Goal: Submit feedback/report problem

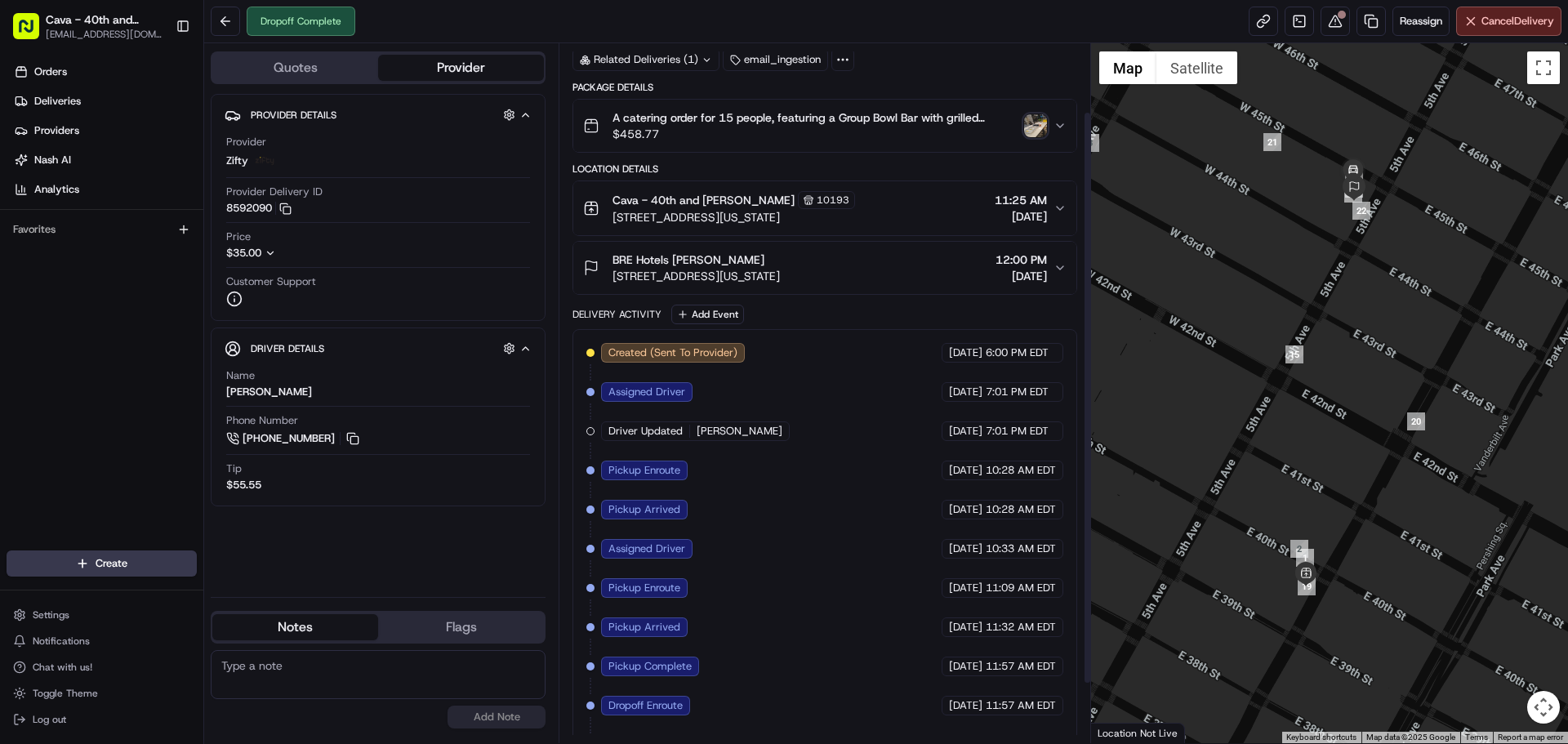
scroll to position [156, 0]
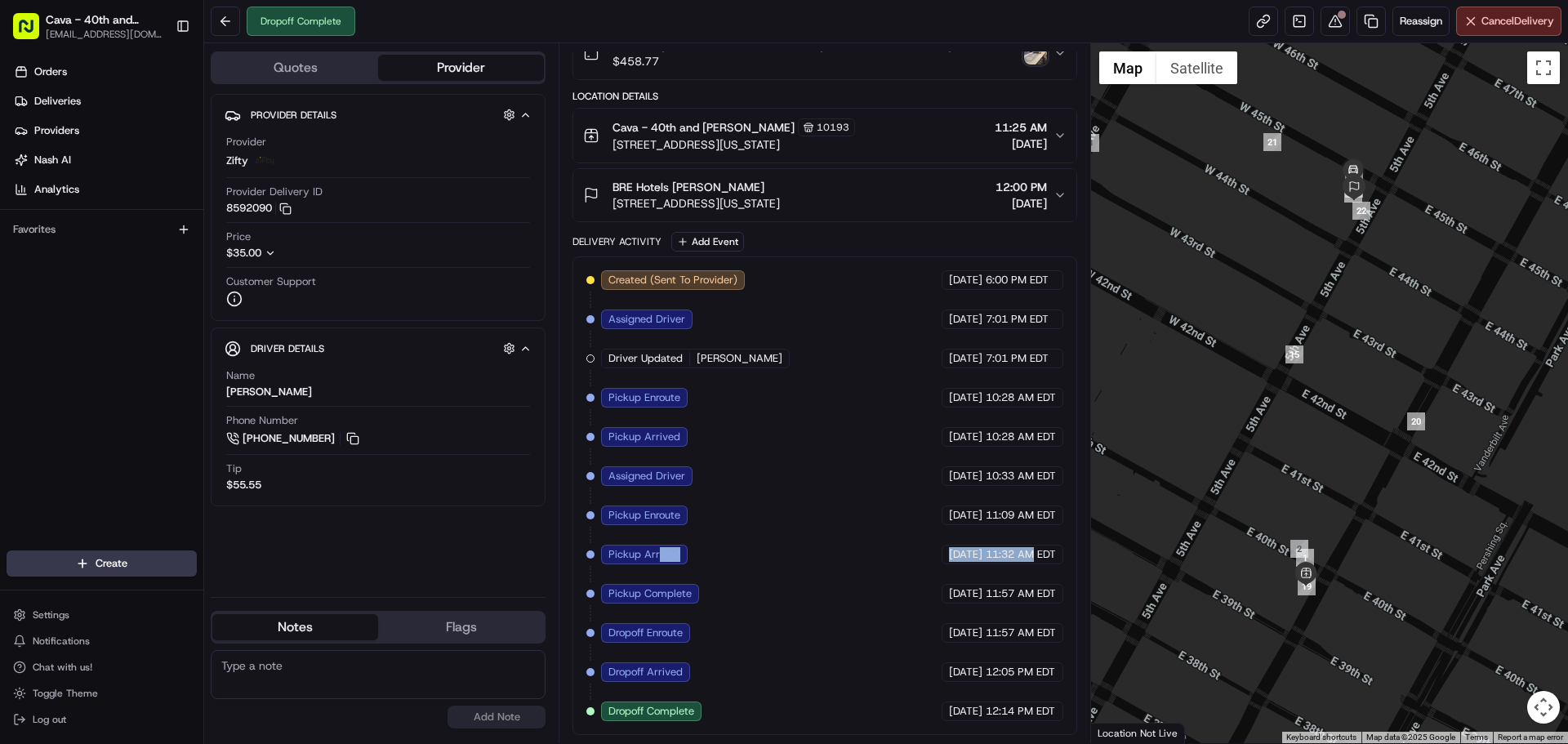
drag, startPoint x: 659, startPoint y: 552, endPoint x: 1032, endPoint y: 562, distance: 373.1
click at [1032, 562] on div "Created (Sent To Provider) Zifty 08/19/2025 6:00 PM EDT Assigned Driver Zifty 0…" at bounding box center [824, 496] width 476 height 451
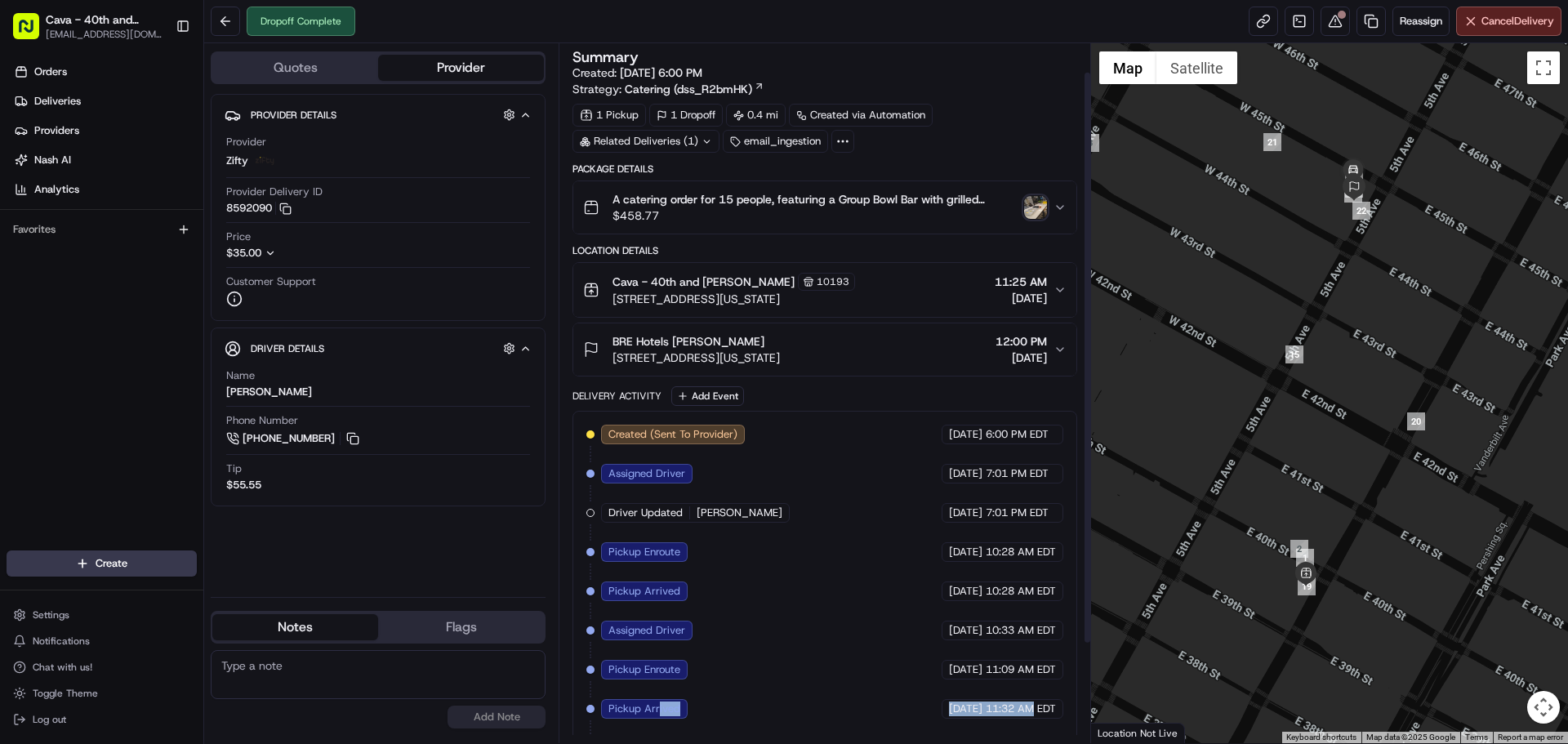
scroll to position [0, 0]
click at [1034, 210] on img "button" at bounding box center [1036, 209] width 23 height 23
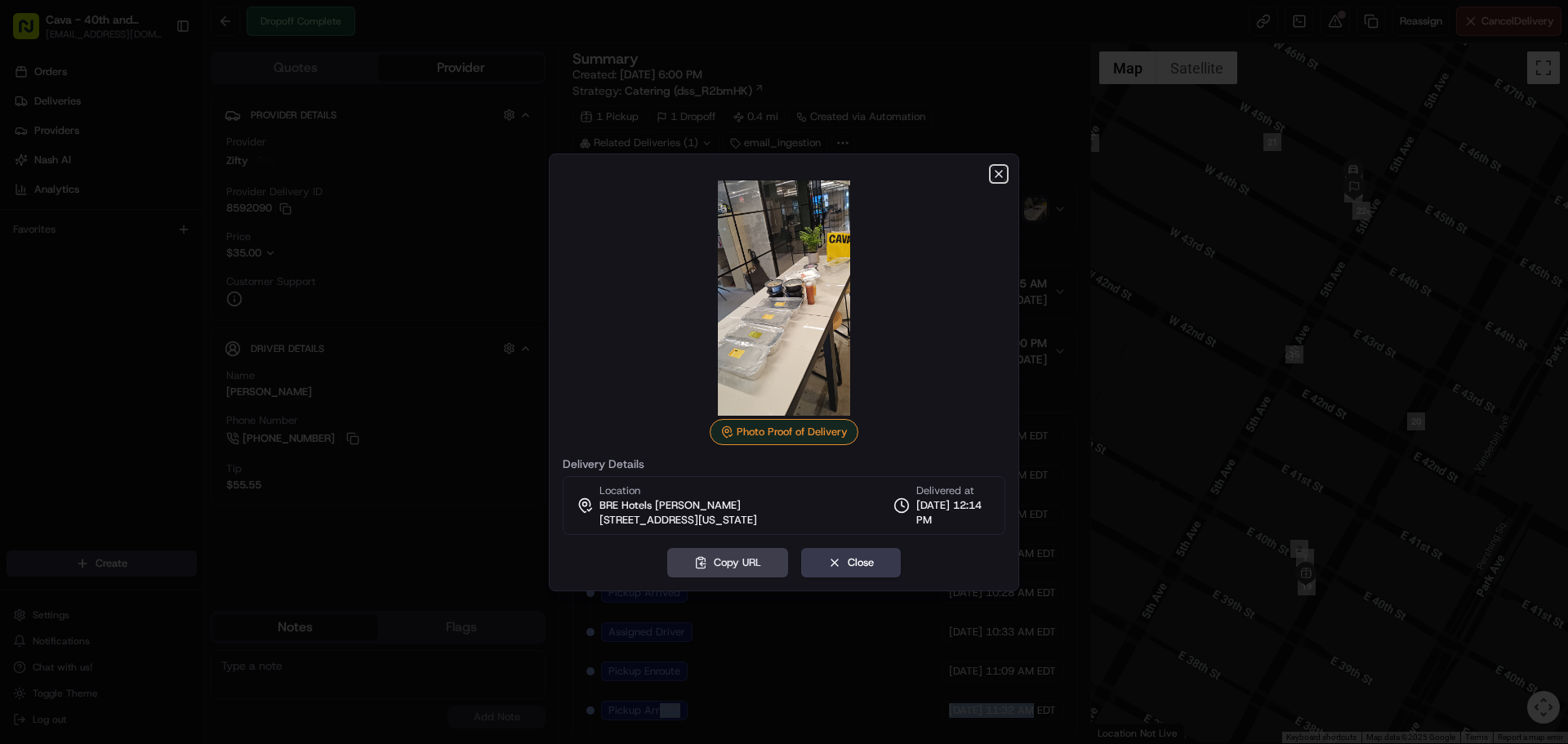
click at [1002, 177] on icon "button" at bounding box center [999, 173] width 7 height 7
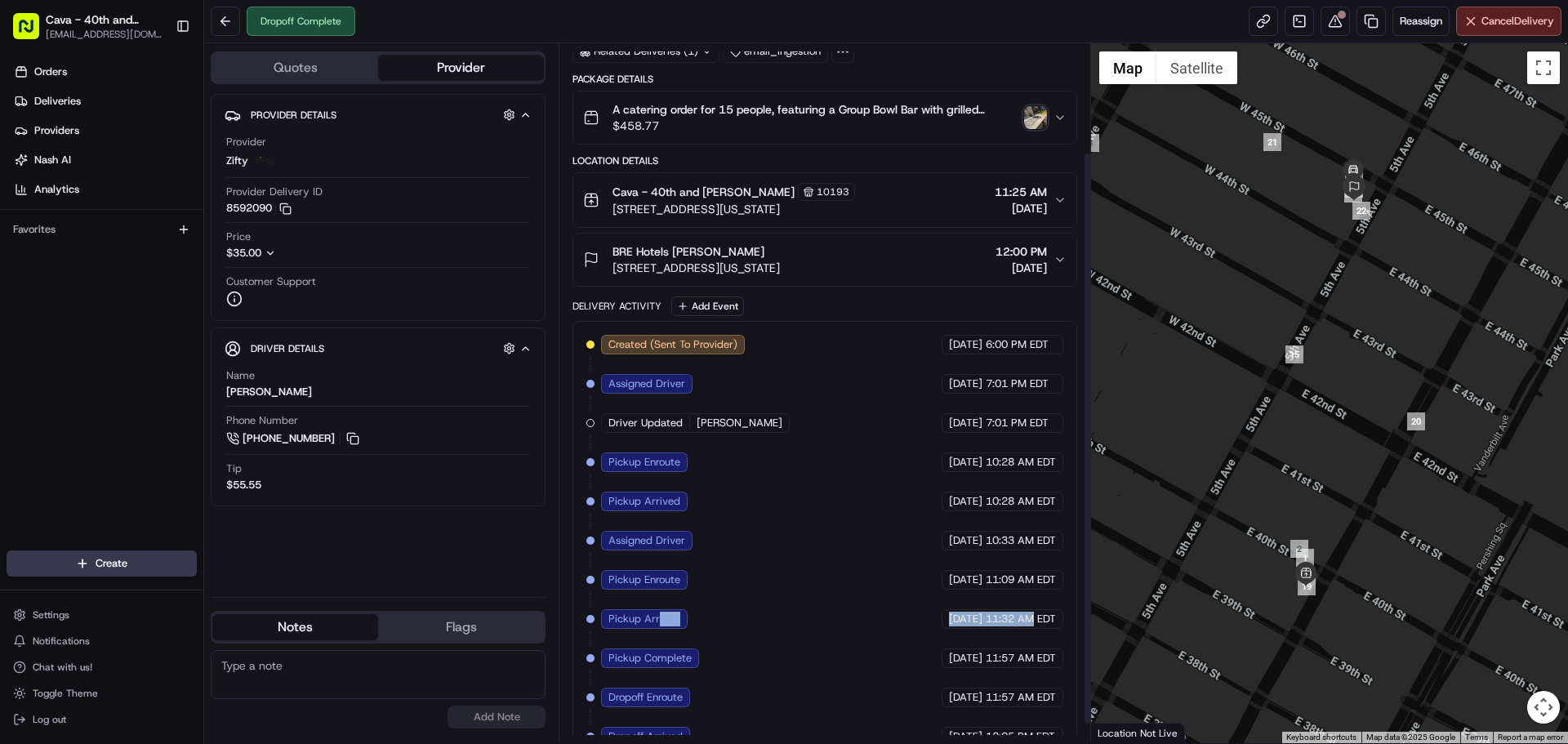
scroll to position [156, 0]
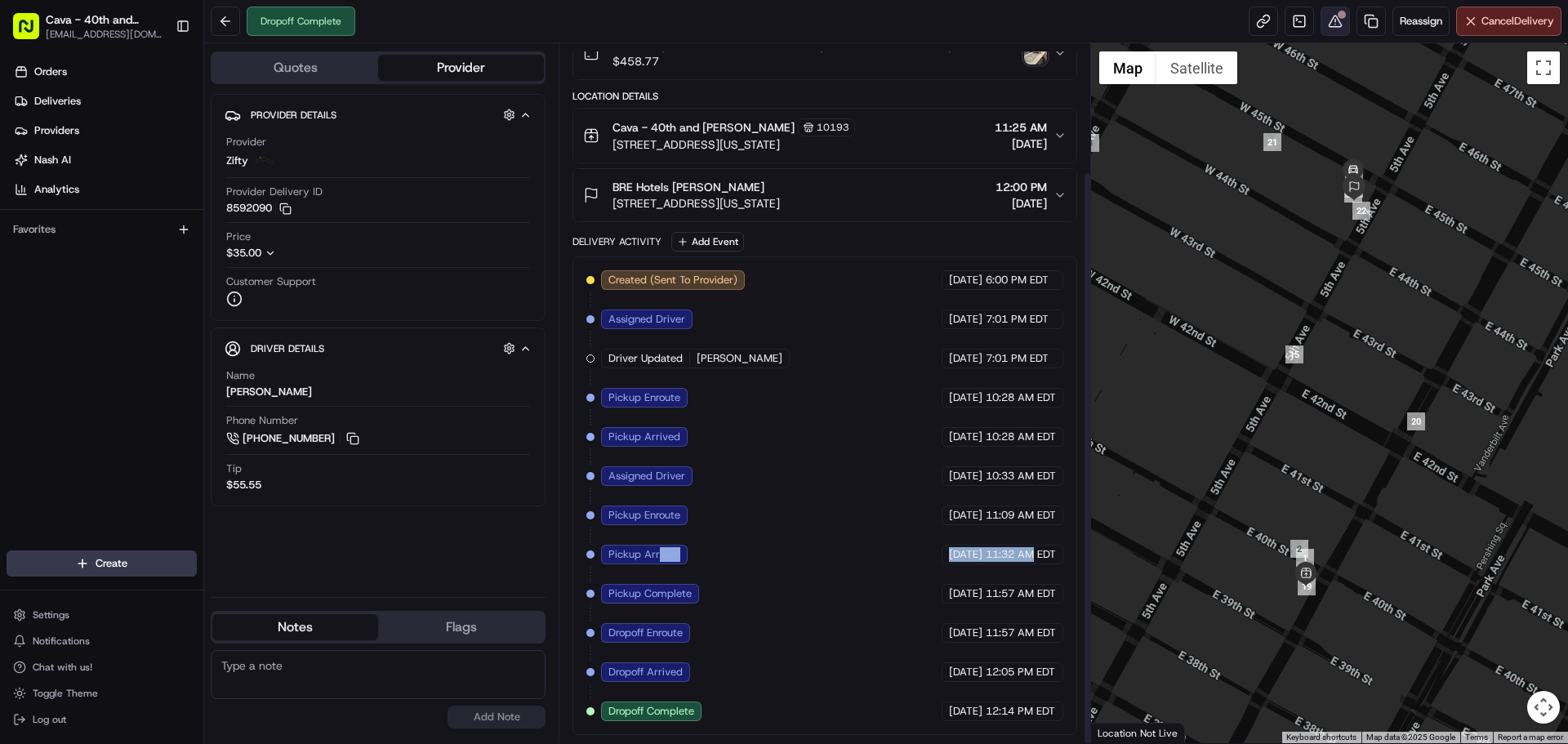
click at [1330, 35] on button at bounding box center [1335, 21] width 30 height 30
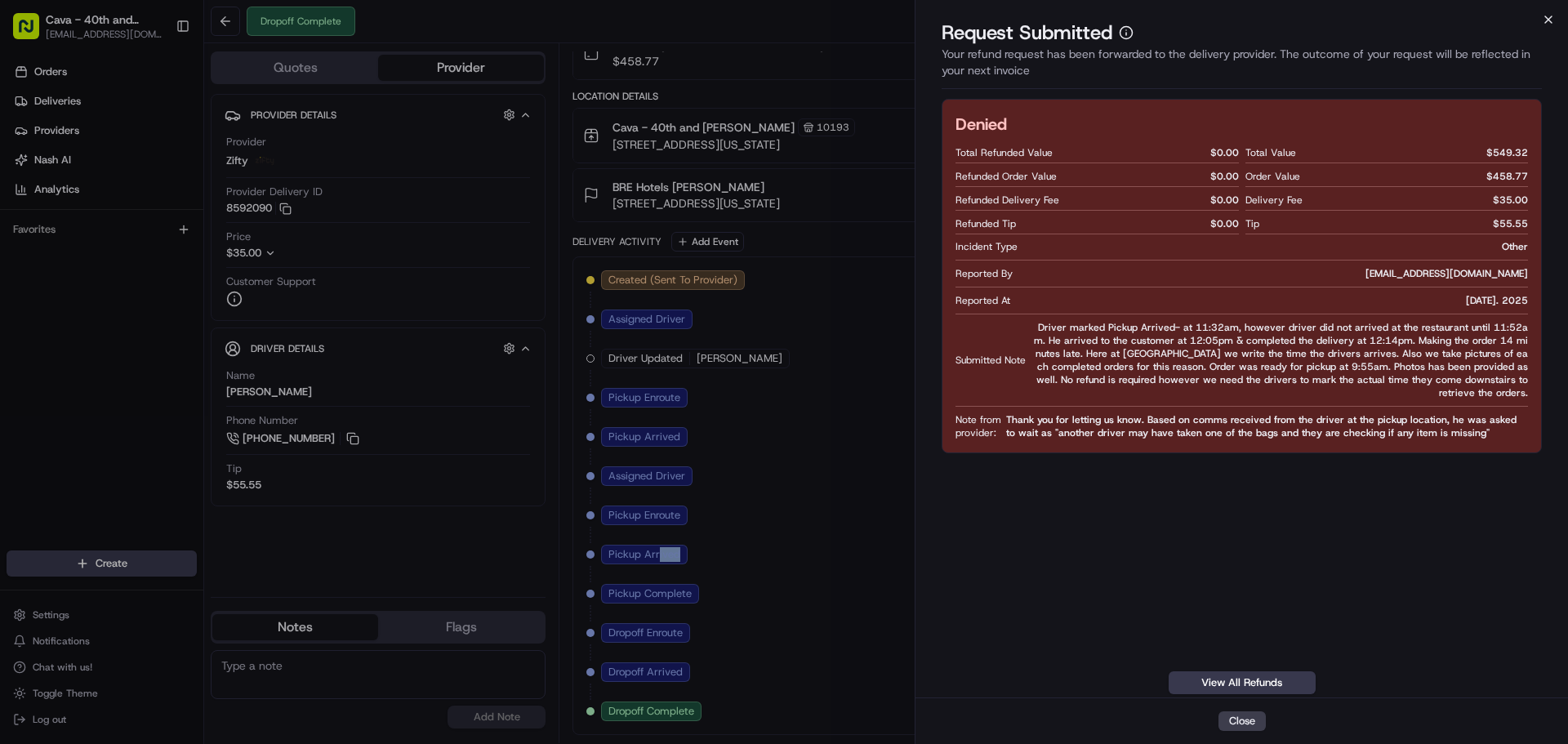
click at [1544, 20] on icon "button" at bounding box center [1549, 20] width 13 height 13
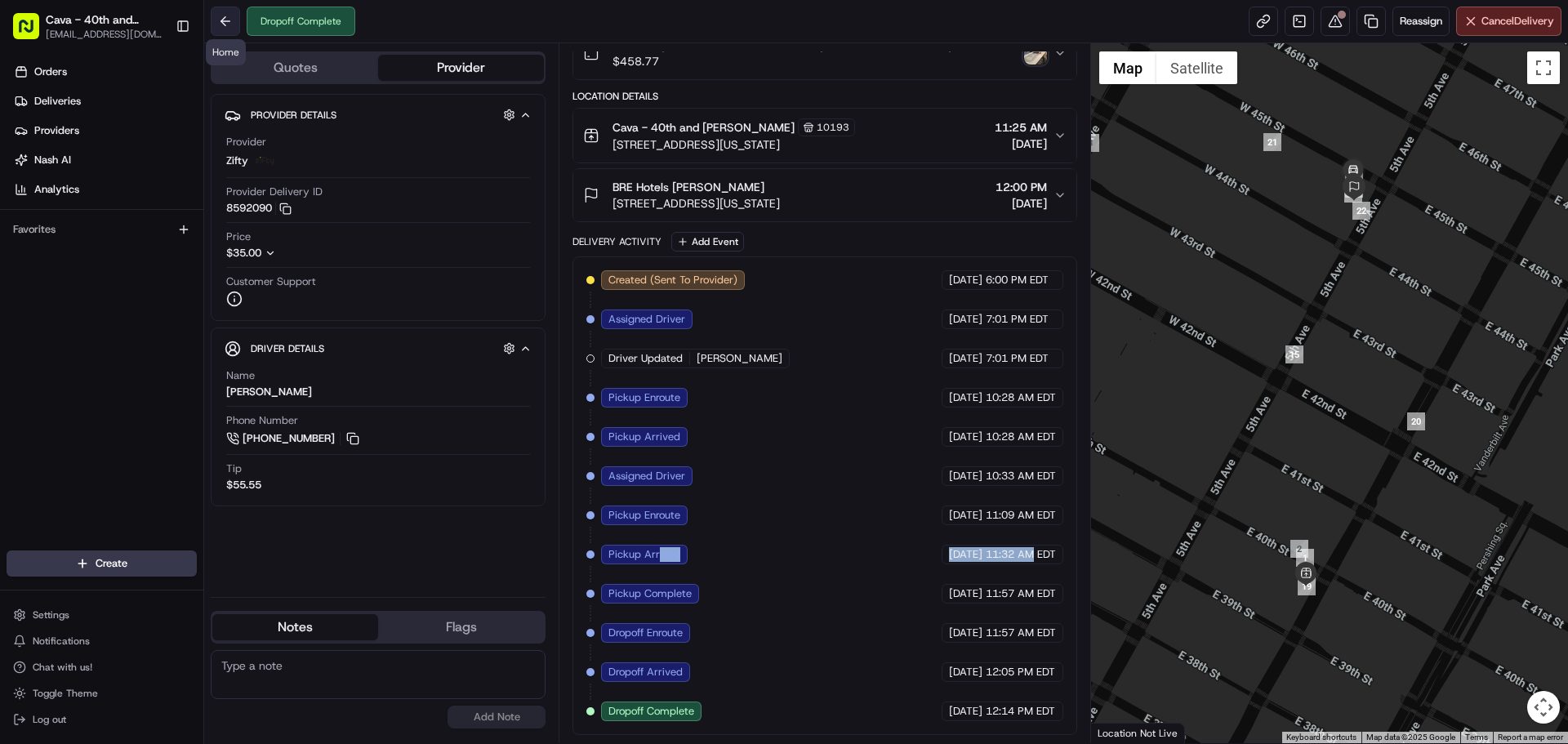
click at [218, 15] on button at bounding box center [225, 21] width 30 height 30
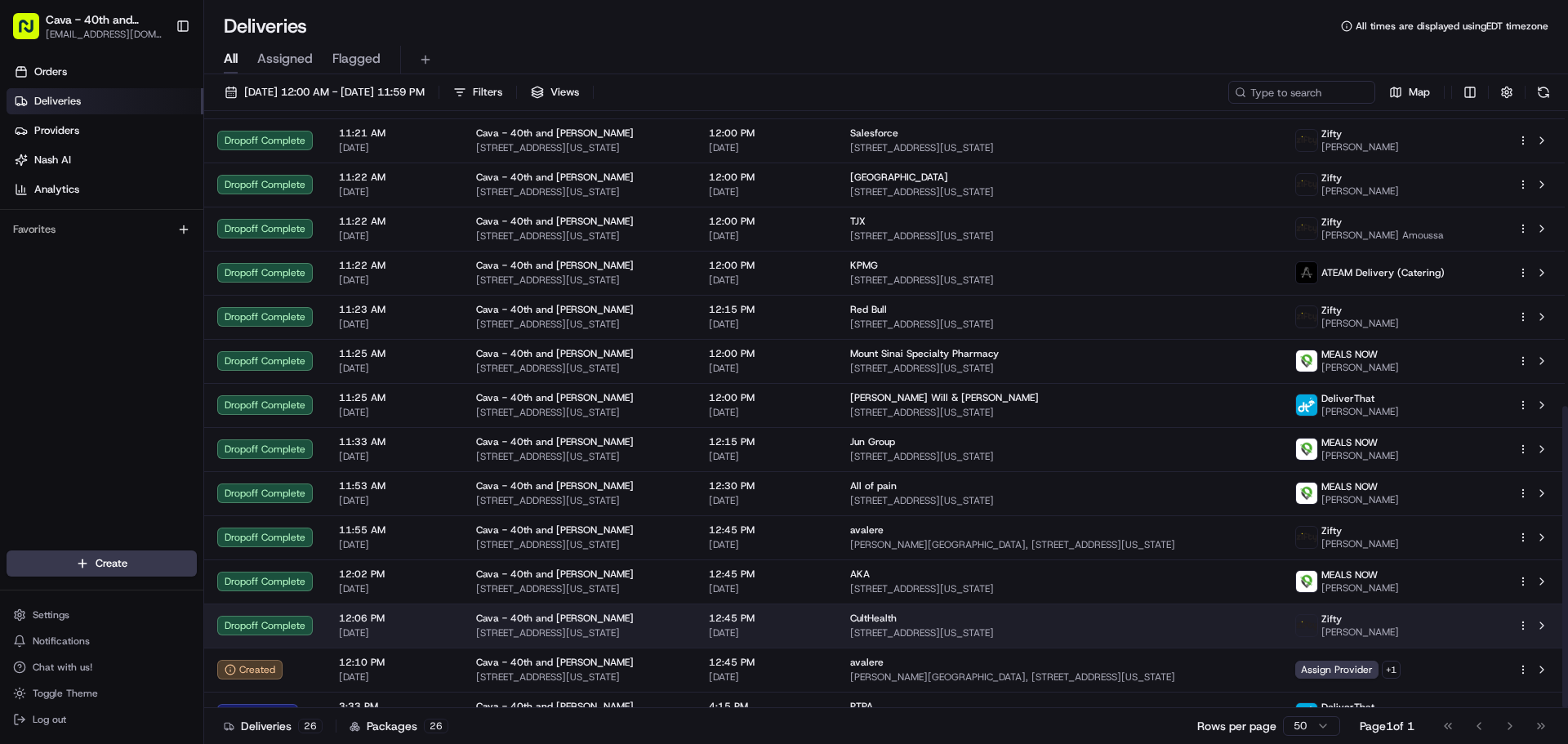
scroll to position [583, 0]
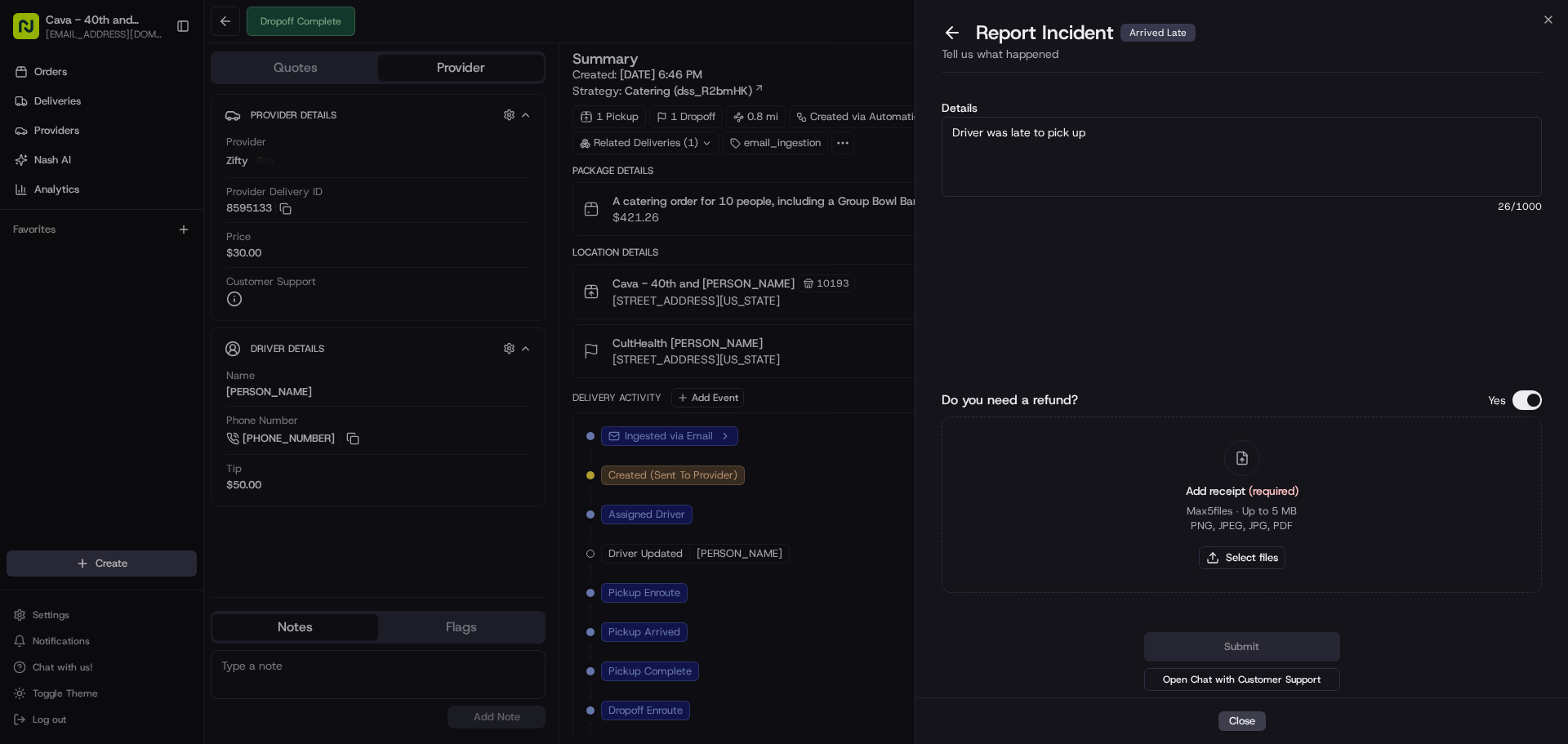
scroll to position [78, 0]
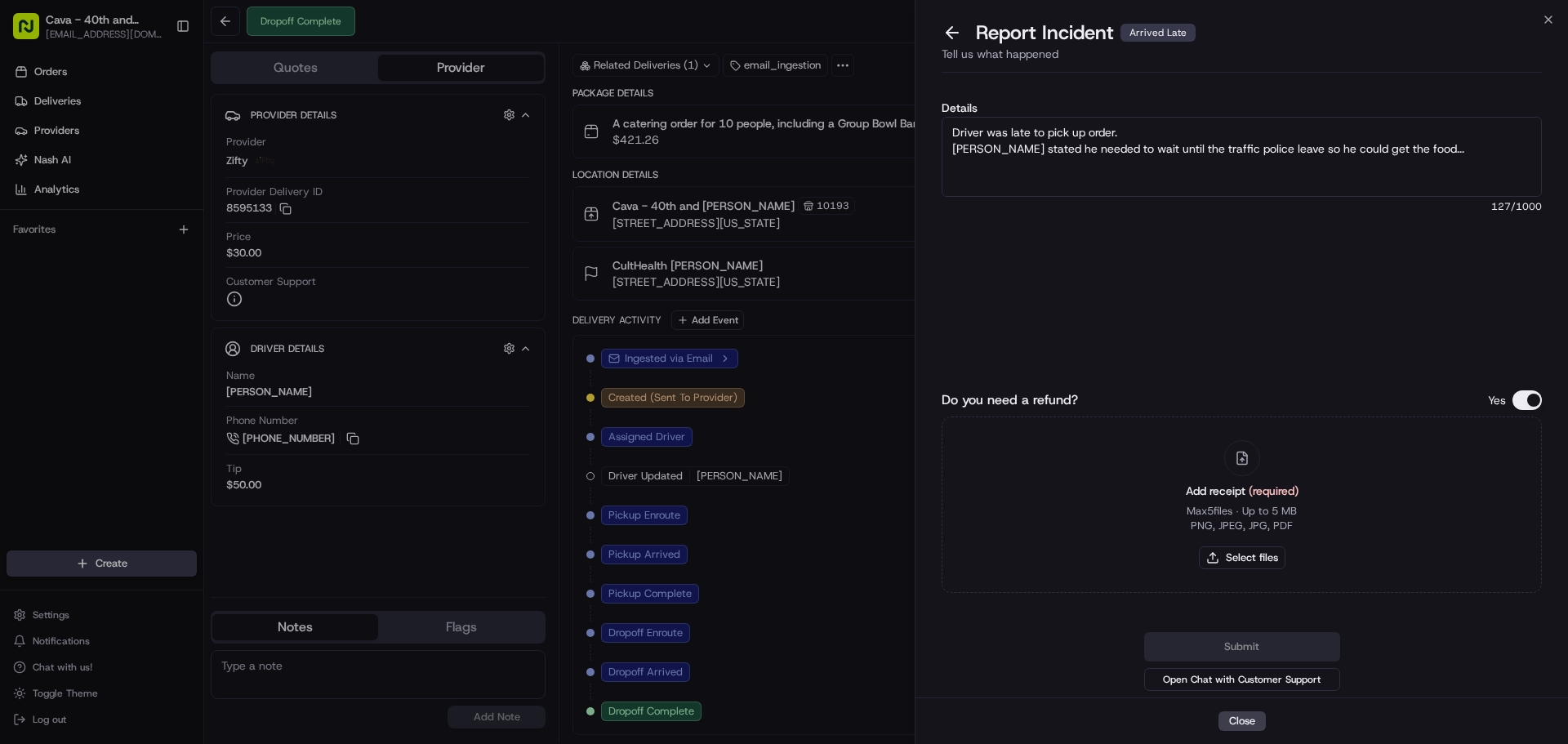
paste textarea "Here at [GEOGRAPHIC_DATA] we write the time the drivers arrives. Also we take p…"
click at [948, 149] on textarea "Driver was late to pick up order. [PERSON_NAME] stated he needed to wait until …" at bounding box center [1242, 156] width 600 height 80
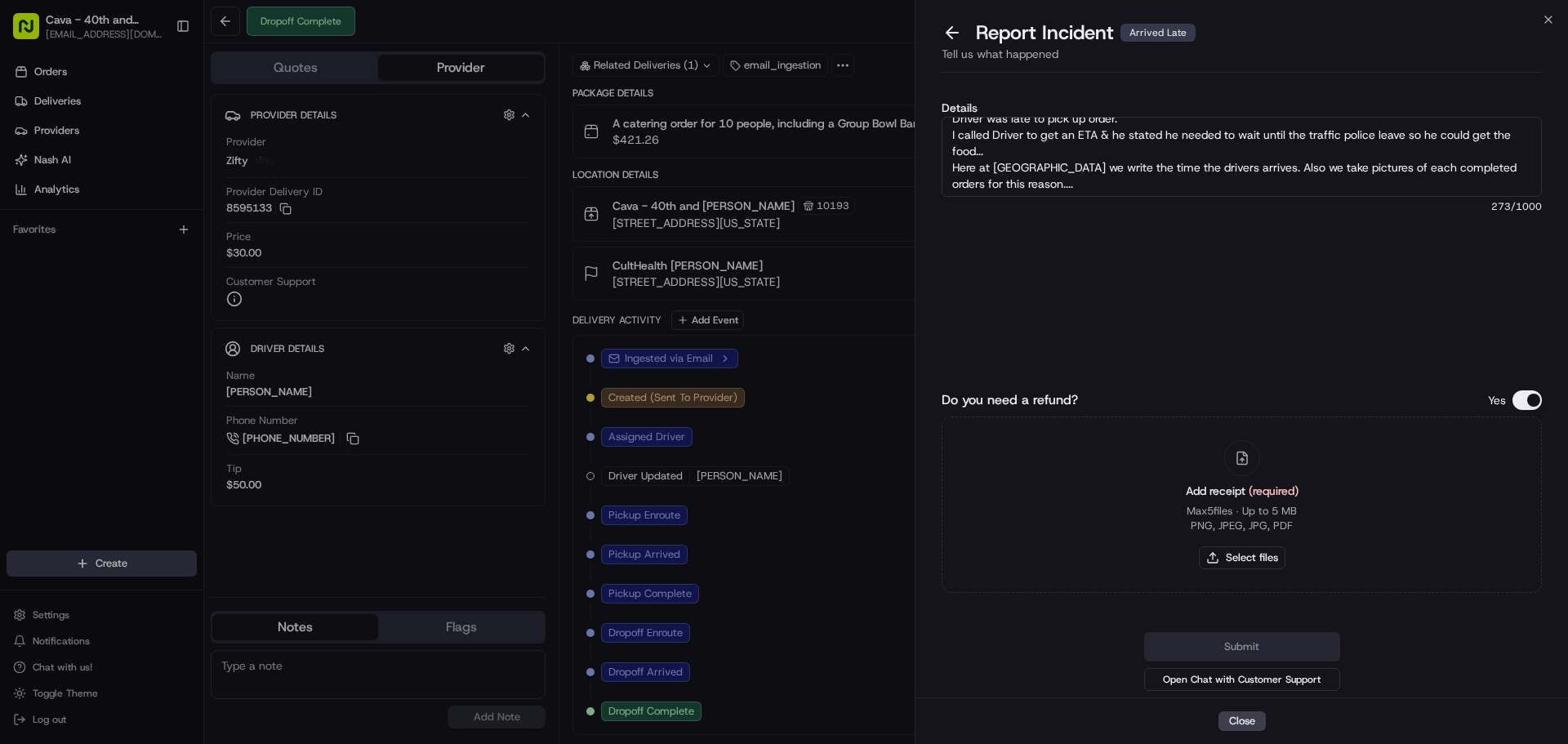
scroll to position [16, 0]
click at [1070, 182] on textarea "Driver was late to pick up order. I called Driver to get an ETA & he stated he …" at bounding box center [1242, 156] width 600 height 80
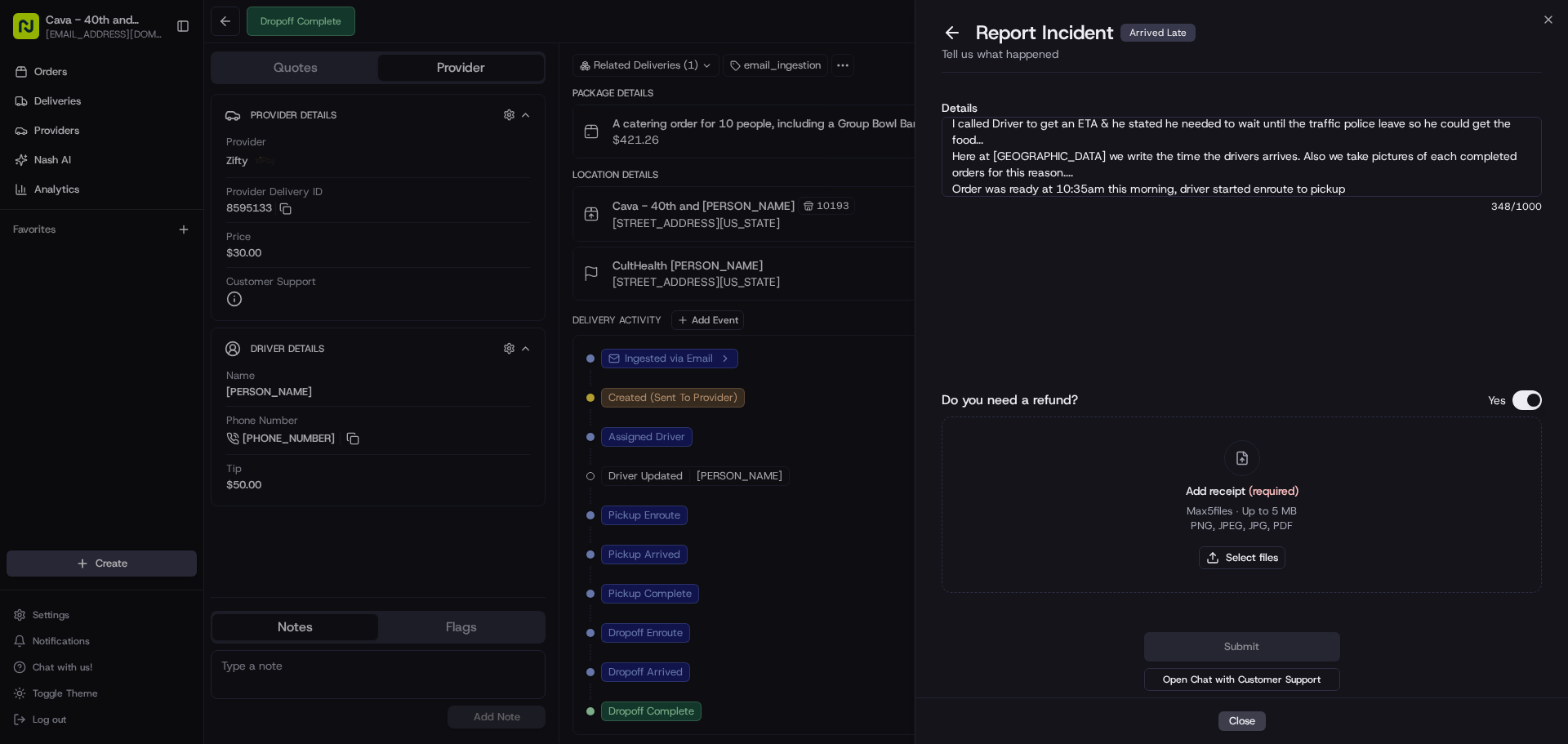
scroll to position [33, 0]
drag, startPoint x: 1219, startPoint y: 191, endPoint x: 1418, endPoint y: 200, distance: 199.2
click at [1418, 200] on div "Details Driver was late to pick up order. I called Driver to get an ETA & he st…" at bounding box center [1242, 220] width 600 height 237
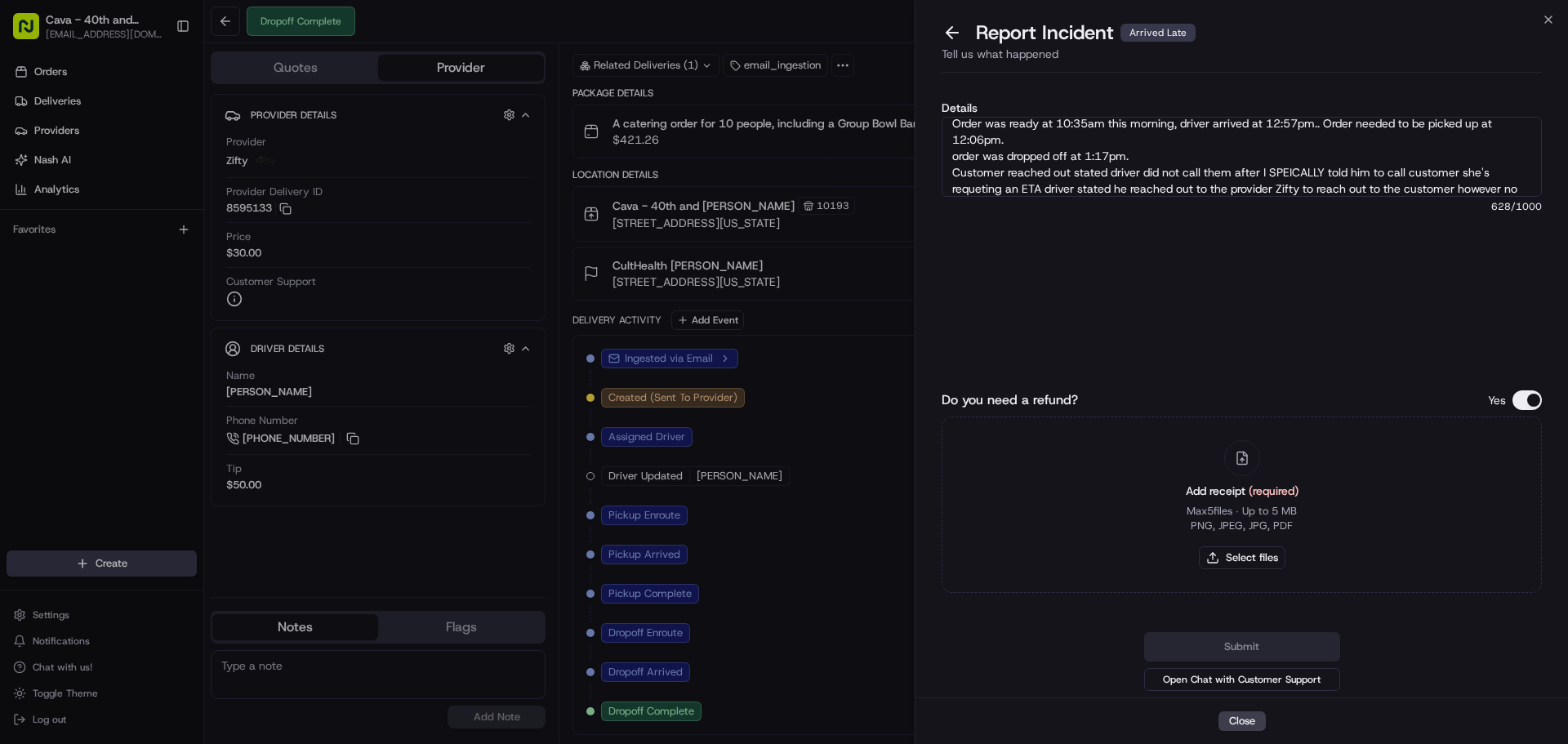
scroll to position [107, 0]
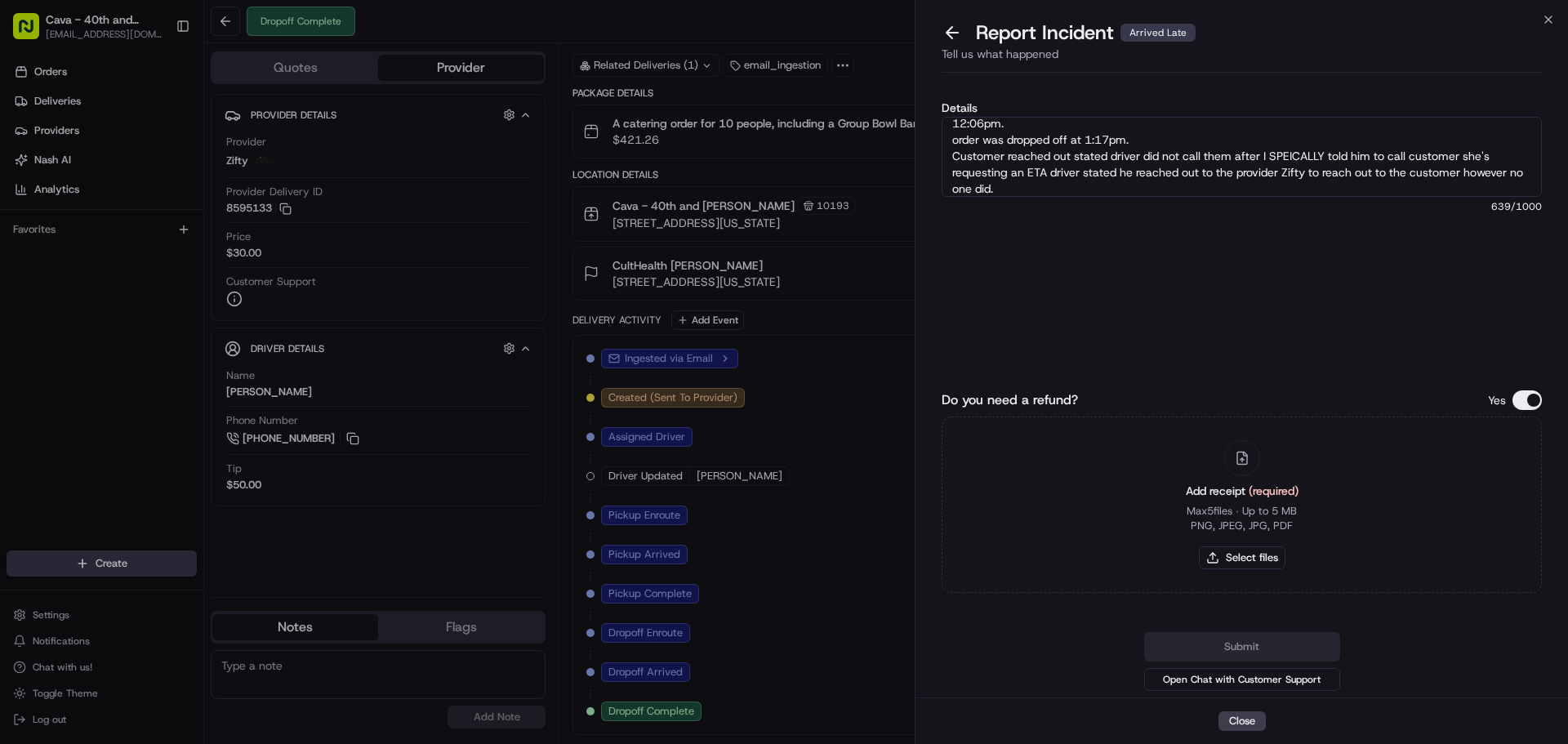
click at [1298, 170] on textarea "Driver was late to pick up order. I called Driver to get an ETA & he stated he …" at bounding box center [1242, 156] width 600 height 80
click at [1024, 187] on textarea "Driver was late to pick up order. I called Driver to get an ETA & he stated he …" at bounding box center [1242, 156] width 600 height 80
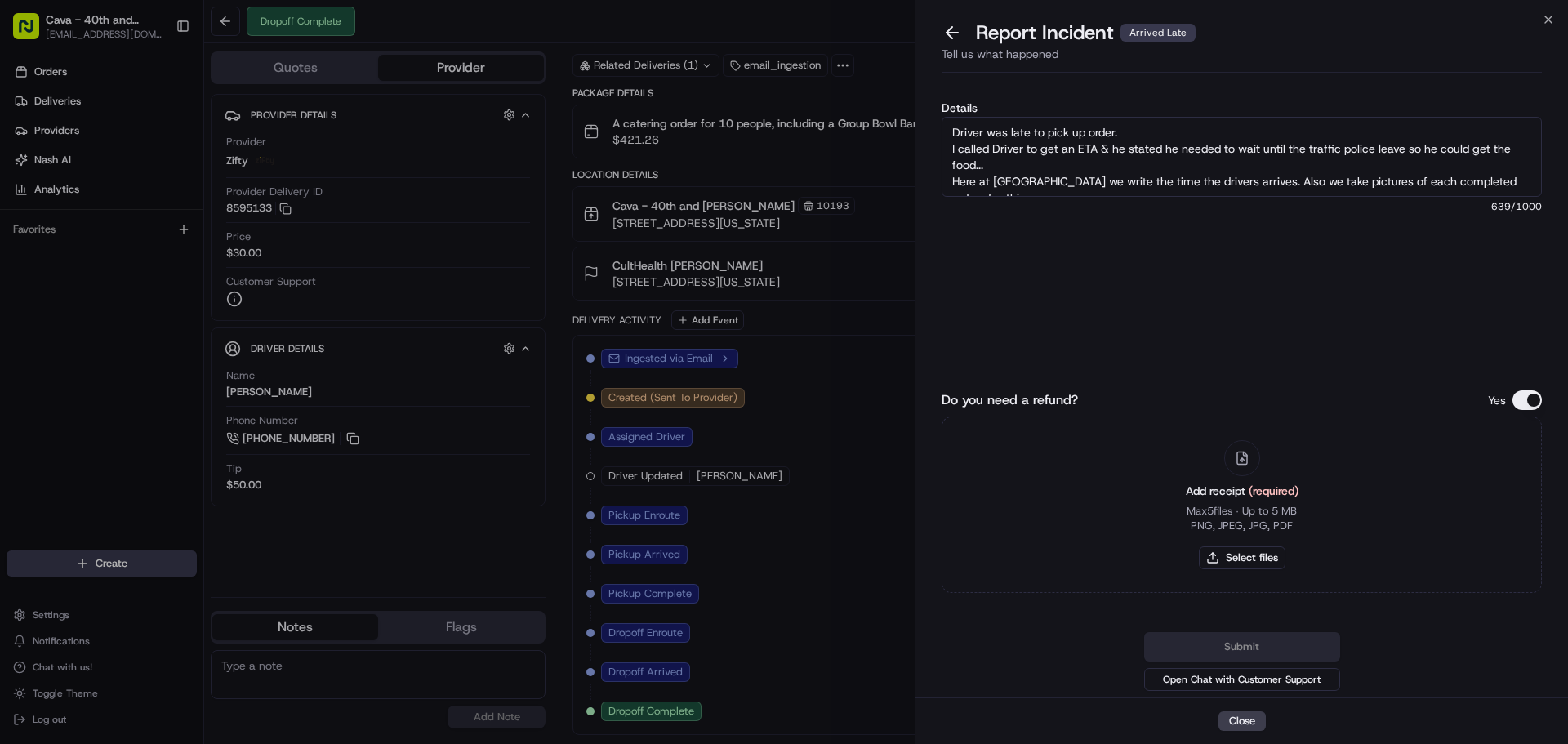
drag, startPoint x: 1026, startPoint y: 187, endPoint x: 941, endPoint y: 111, distance: 114.0
click at [941, 111] on div "Details Driver was late to pick up order. I called Driver to get an ETA & he st…" at bounding box center [1242, 388] width 652 height 619
type textarea "Driver was late to pick up order. I called Driver to get an ETA & he stated he …"
click at [1235, 556] on button "Select files" at bounding box center [1242, 558] width 87 height 23
type input "C:\fakepath\thumbnail_IMG_3350.jpg"
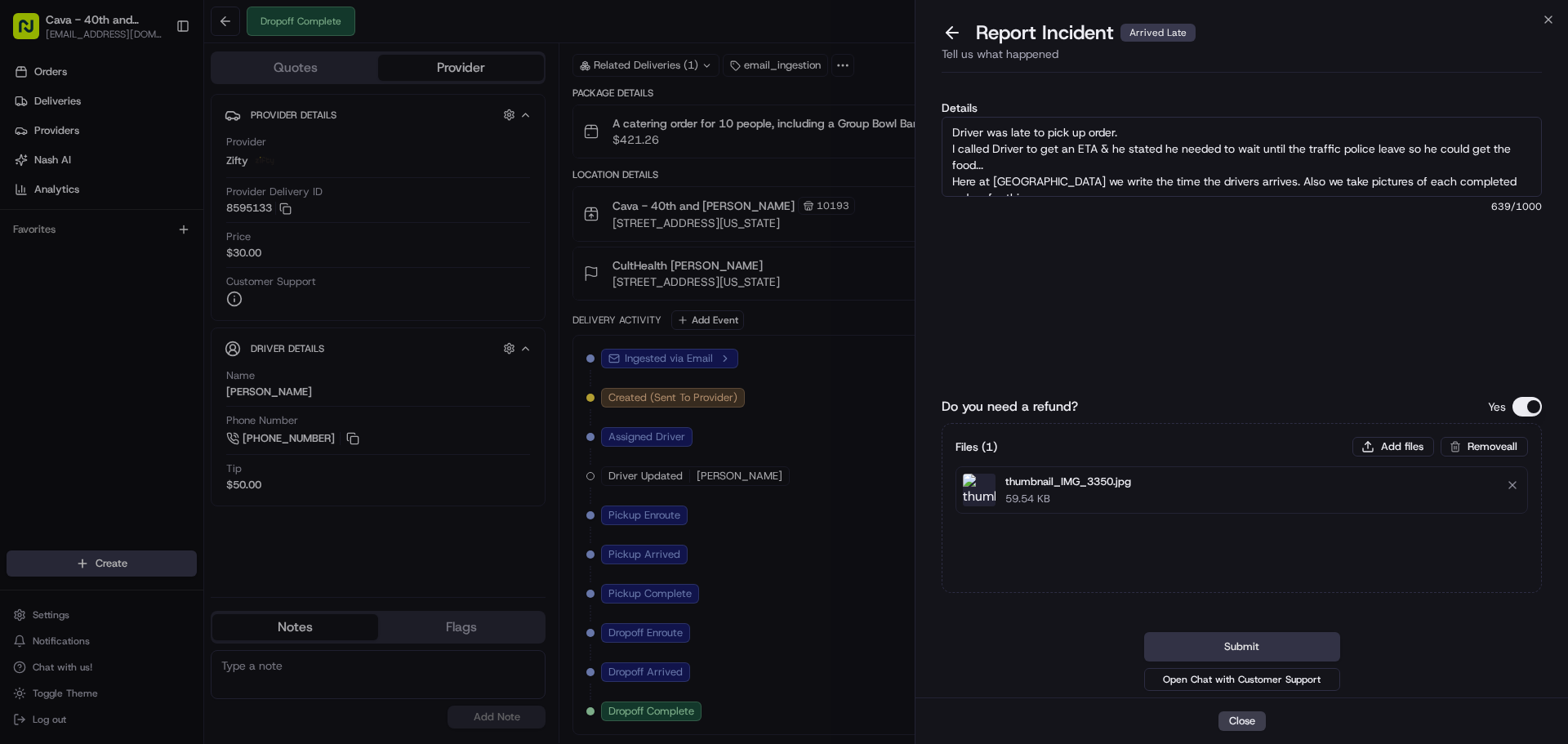
click at [1252, 652] on button "Submit" at bounding box center [1242, 647] width 196 height 30
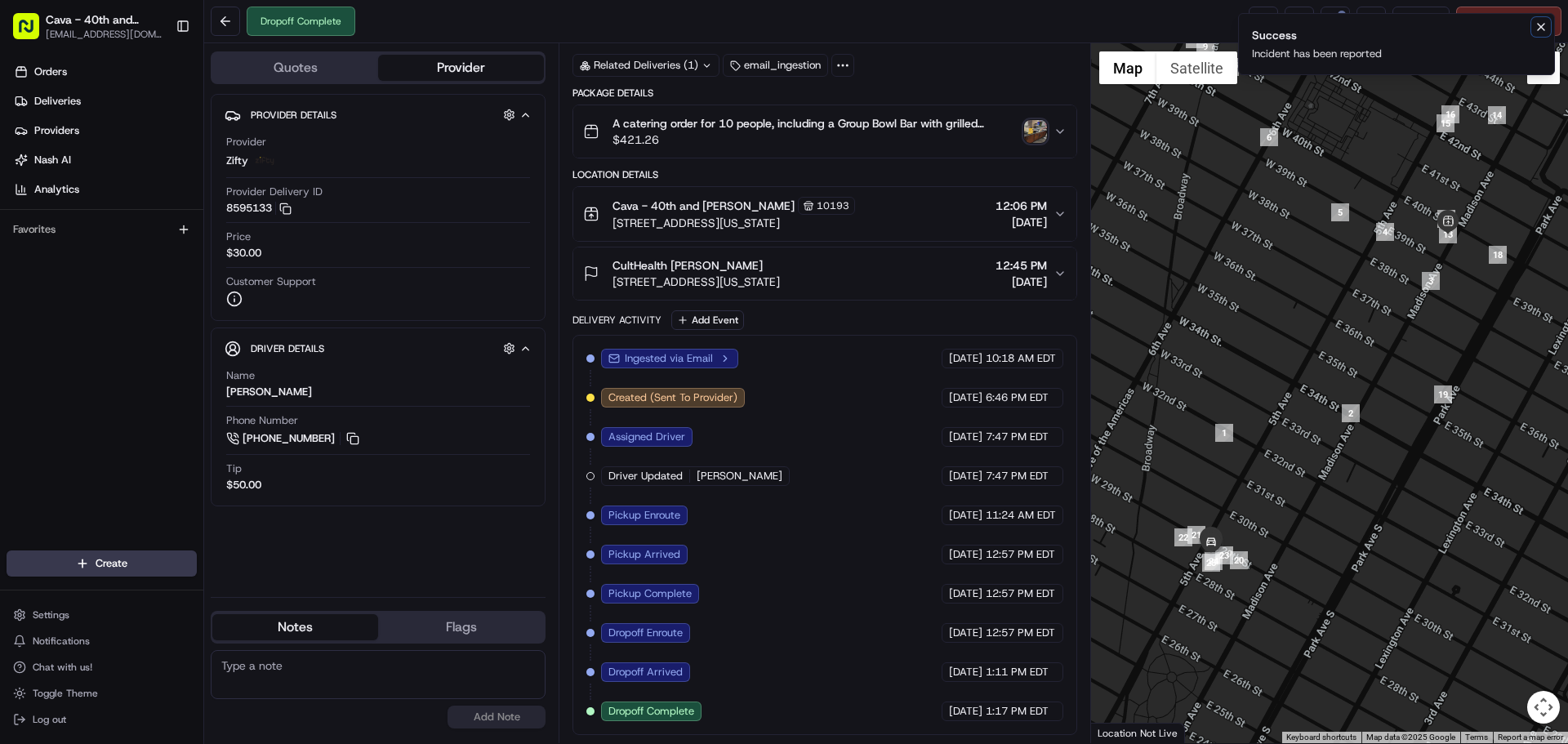
click at [1543, 30] on icon "Notifications (F8)" at bounding box center [1541, 27] width 13 height 13
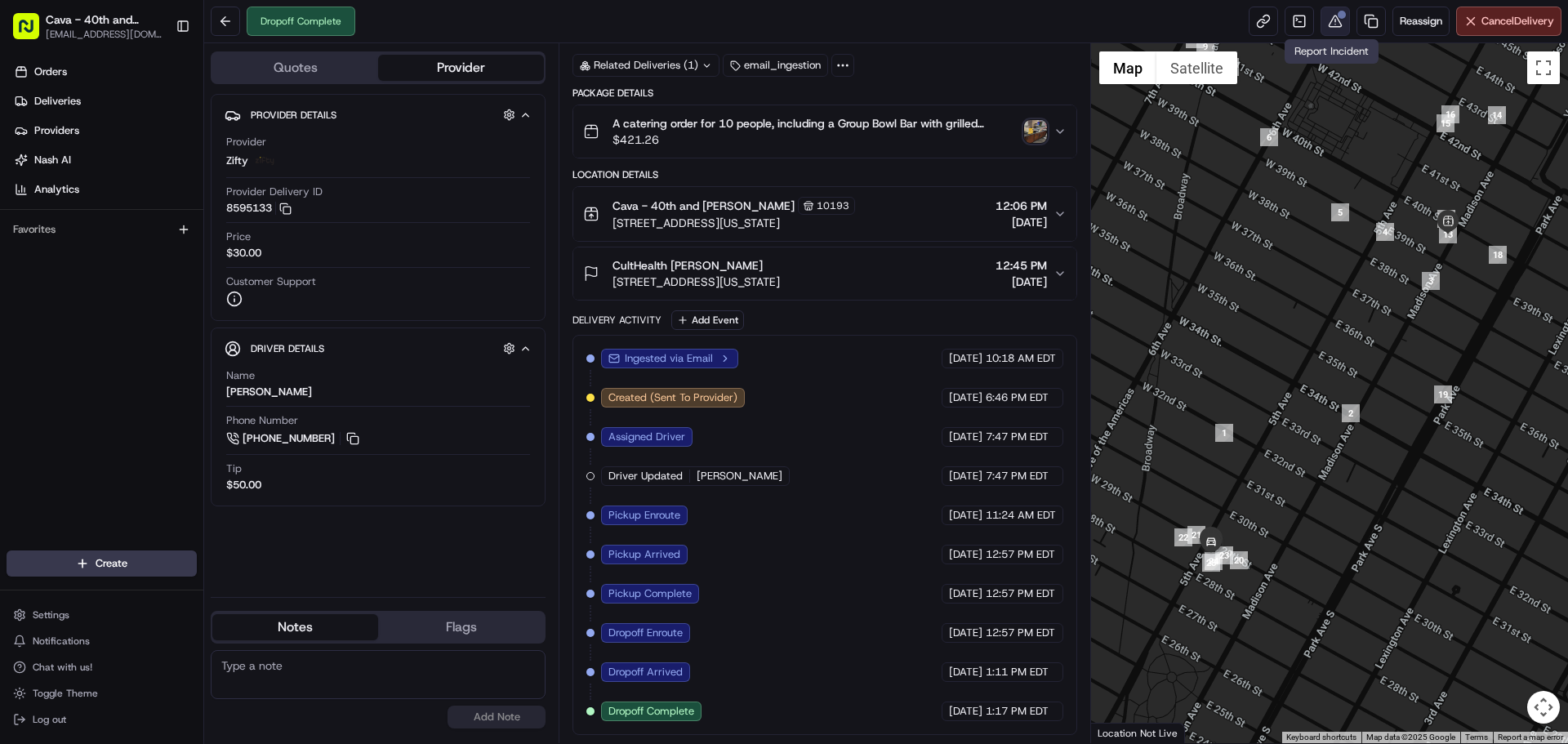
click at [1337, 24] on button at bounding box center [1335, 21] width 30 height 30
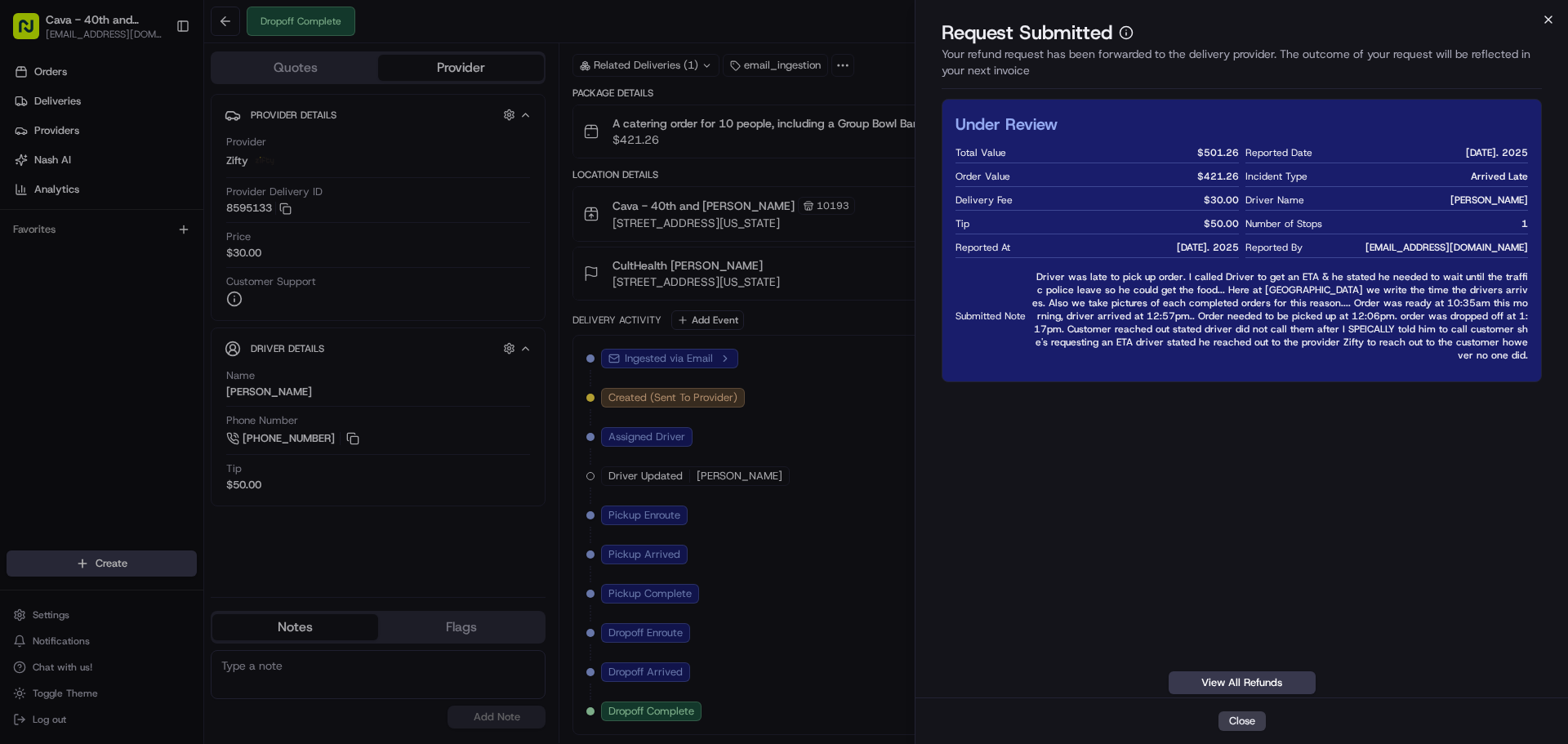
click at [1544, 13] on icon "button" at bounding box center [1549, 20] width 13 height 13
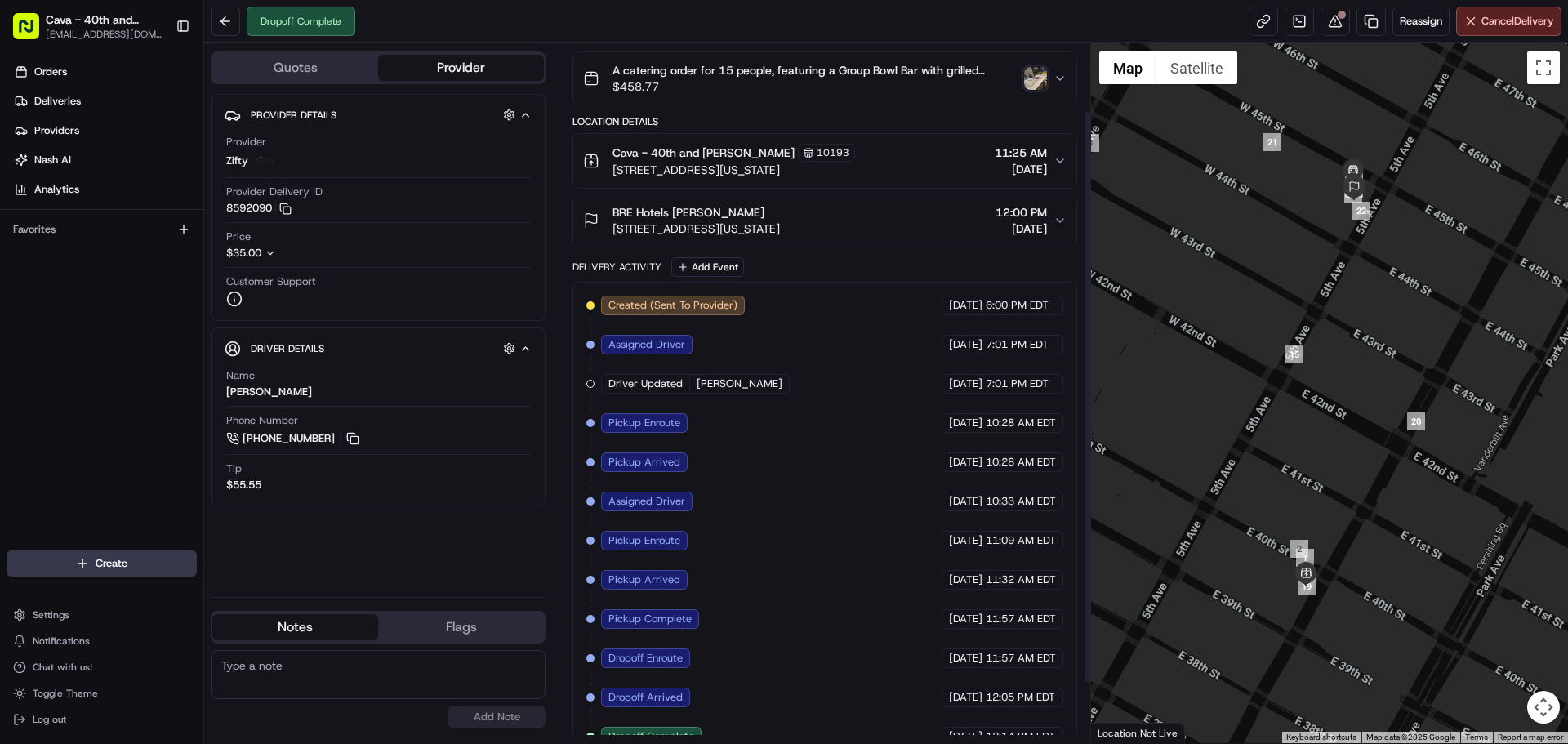
scroll to position [156, 0]
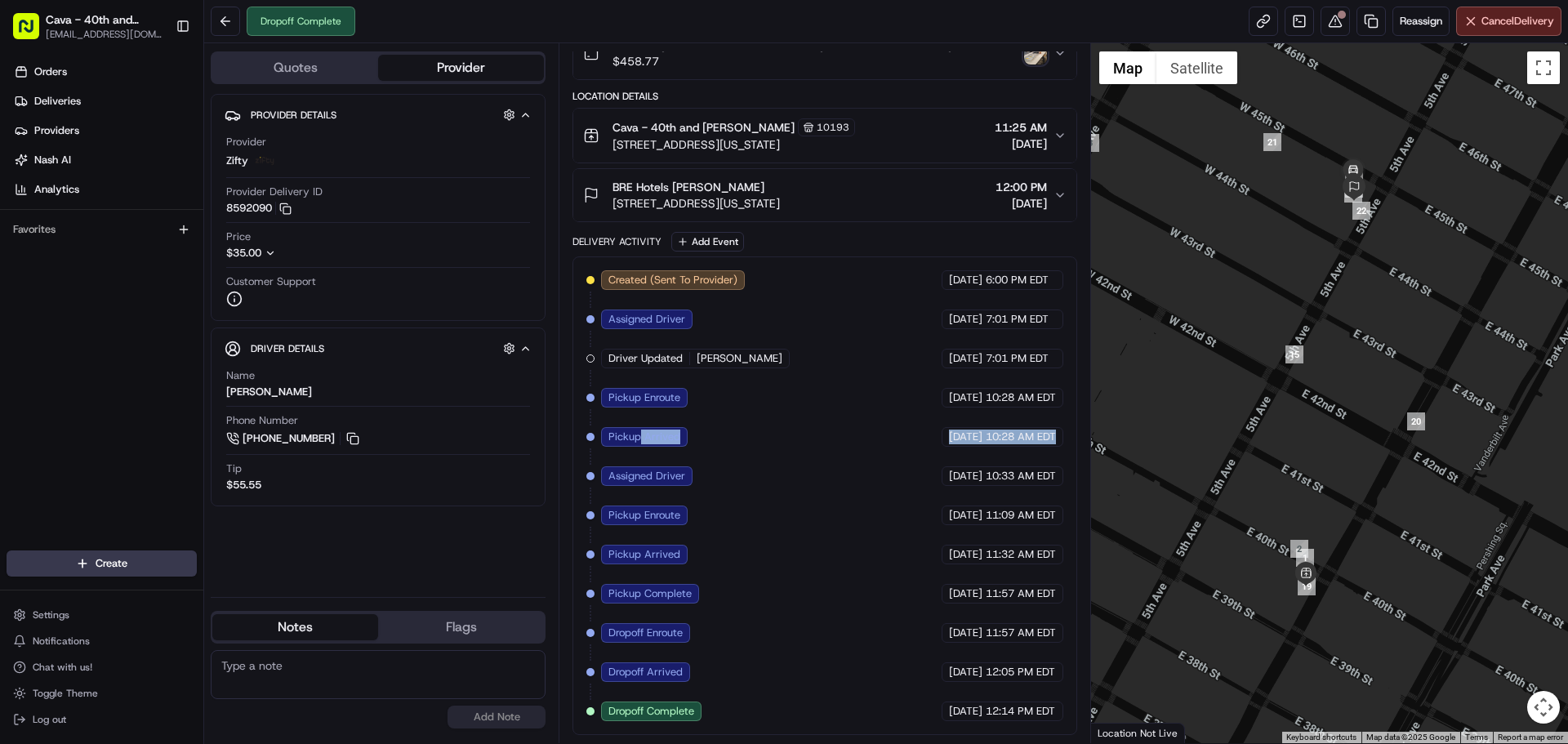
drag, startPoint x: 642, startPoint y: 433, endPoint x: 1055, endPoint y: 431, distance: 413.0
click at [1055, 431] on div "Created (Sent To Provider) Zifty 08/19/2025 6:00 PM EDT Assigned Driver Zifty 0…" at bounding box center [824, 496] width 476 height 451
click at [1331, 27] on button at bounding box center [1335, 21] width 30 height 30
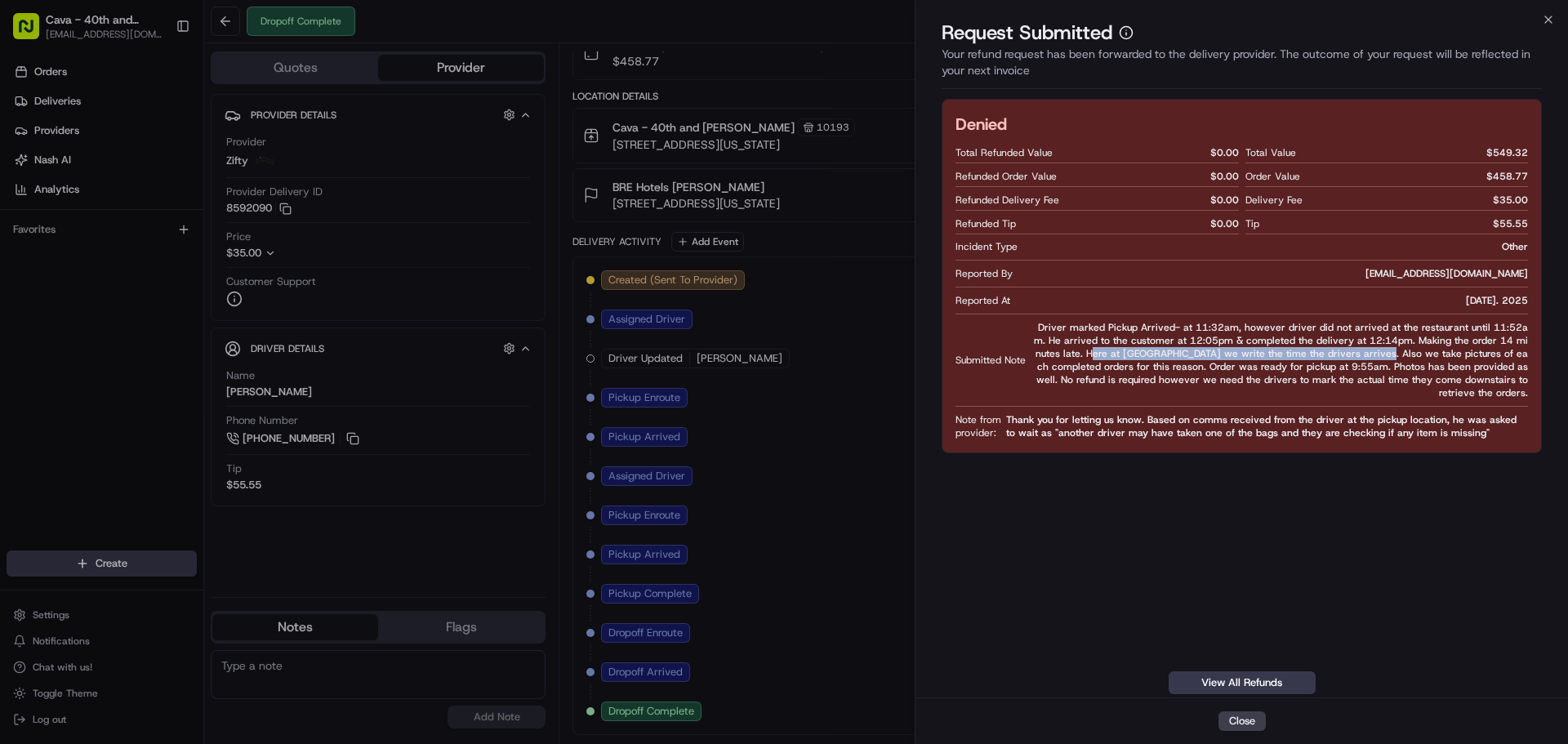
drag, startPoint x: 1040, startPoint y: 354, endPoint x: 1318, endPoint y: 352, distance: 278.0
click at [1318, 352] on span "Driver marked Pickup Arrived- at 11:32am, however driver did not arrived at the…" at bounding box center [1279, 360] width 495 height 78
click at [1060, 381] on span "Driver marked Pickup Arrived- at 11:32am, however driver did not arrived at the…" at bounding box center [1279, 360] width 495 height 78
drag, startPoint x: 1035, startPoint y: 354, endPoint x: 1053, endPoint y: 367, distance: 22.2
click at [1053, 367] on span "Driver marked Pickup Arrived- at 11:32am, however driver did not arrived at the…" at bounding box center [1279, 360] width 495 height 78
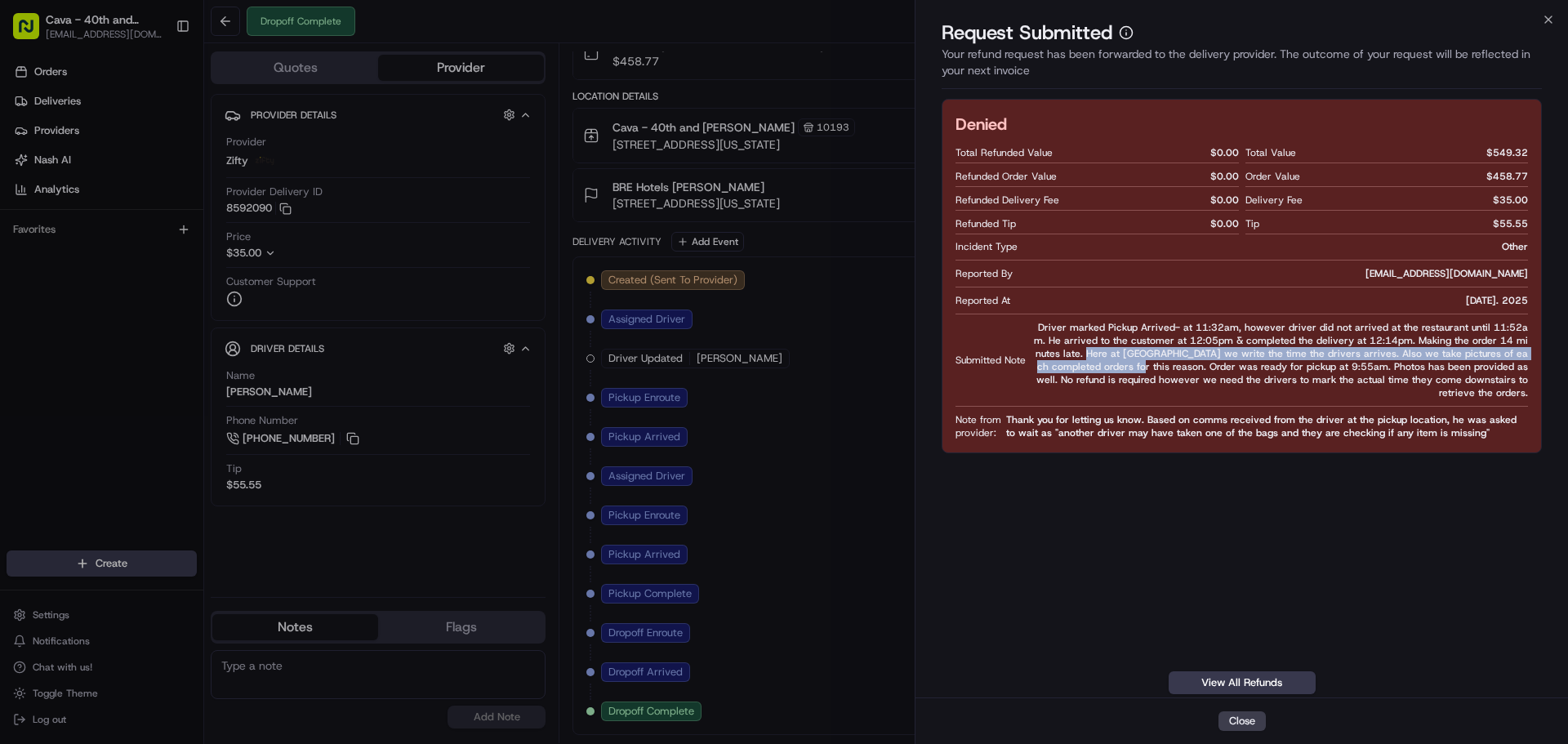
copy span "Here at [GEOGRAPHIC_DATA] we write the time the drivers arrives. Also we take p…"
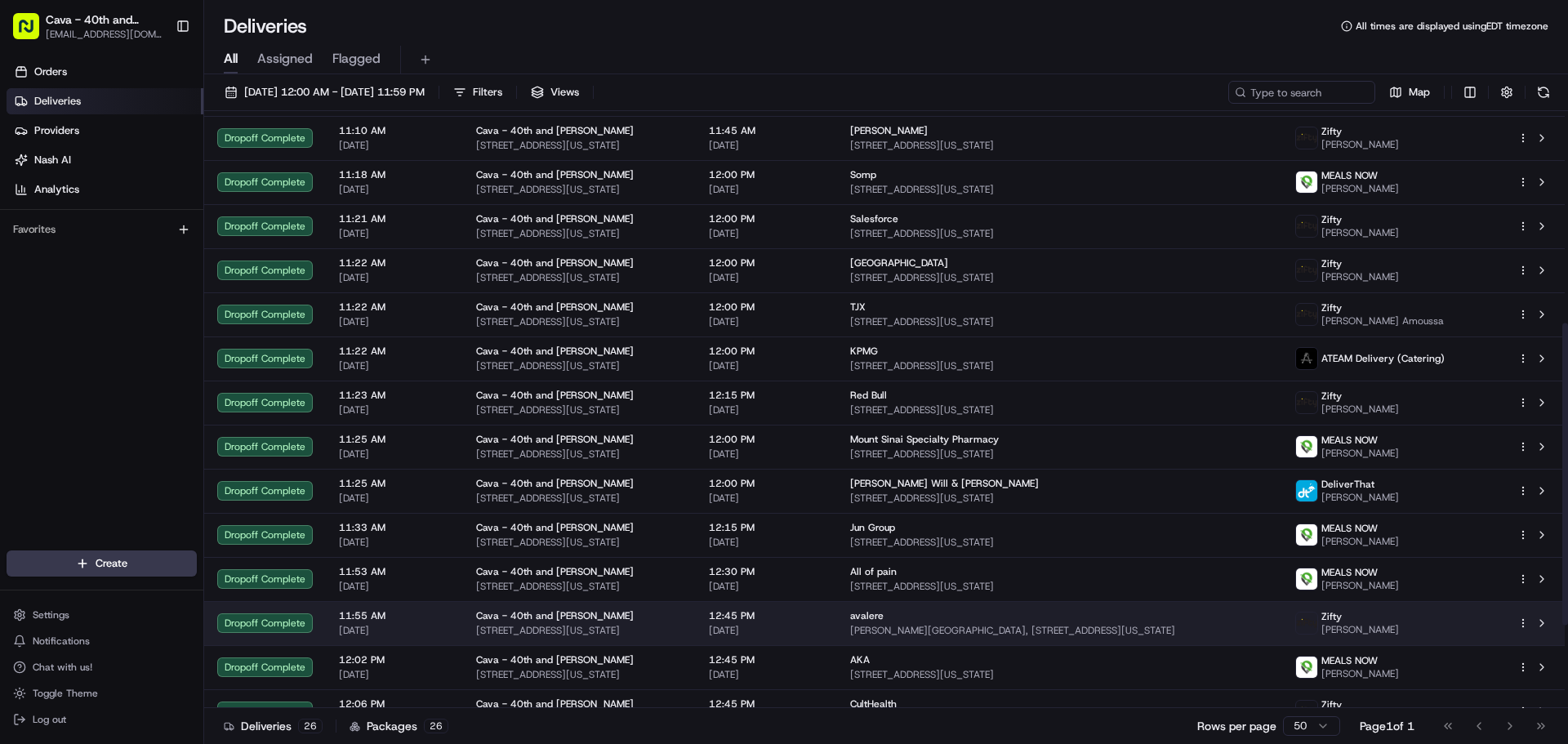
scroll to position [583, 0]
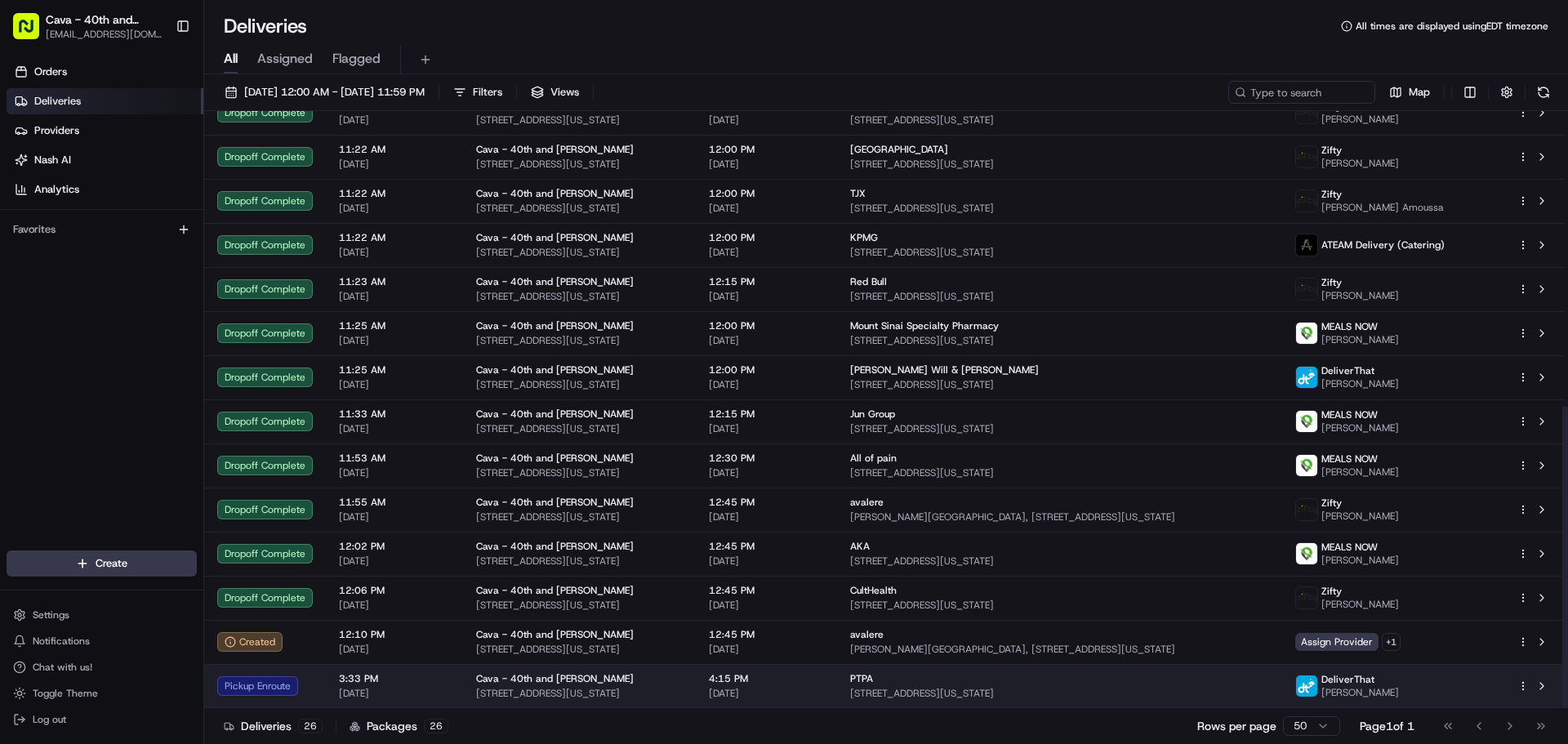
click at [930, 683] on div "PTPA" at bounding box center [1059, 680] width 418 height 13
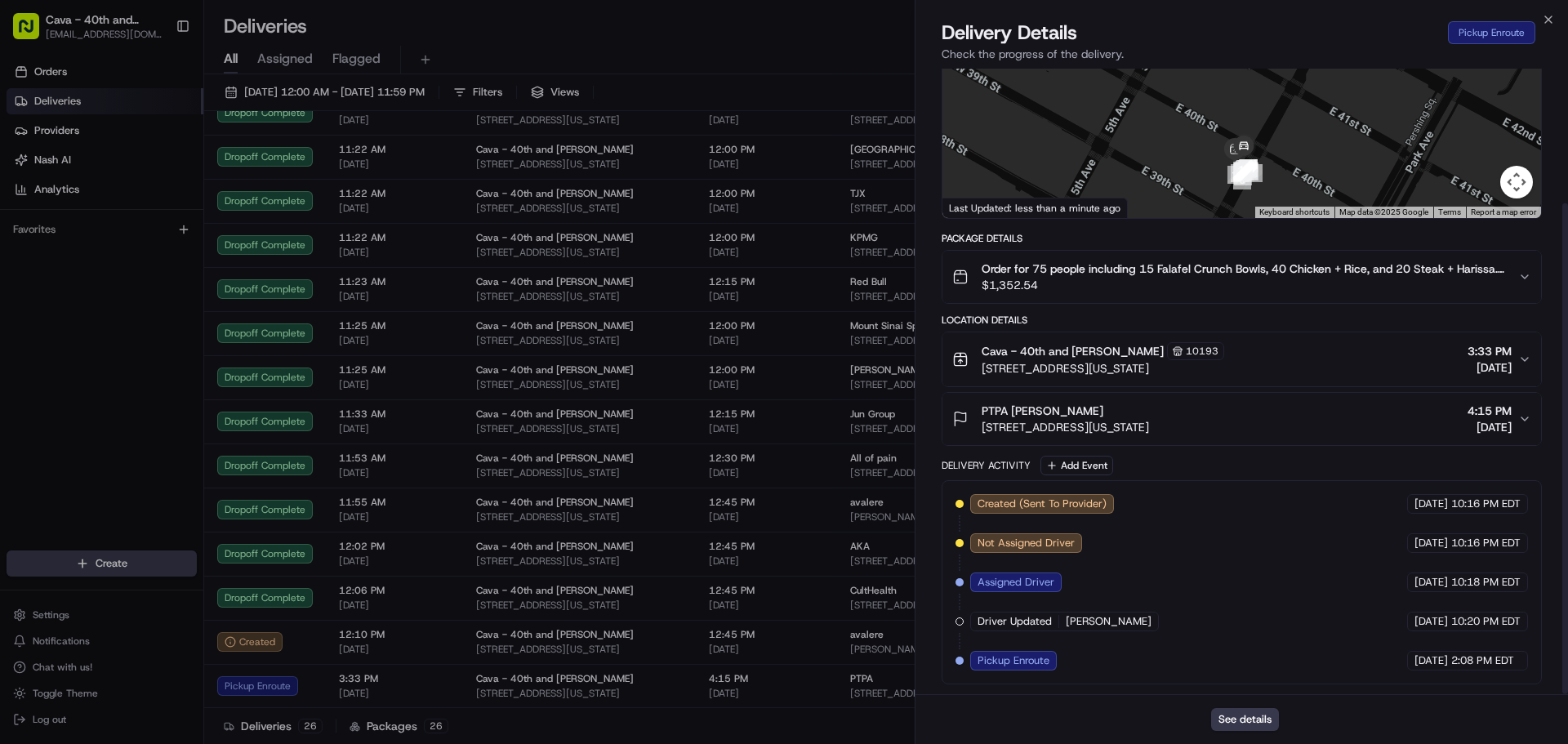
scroll to position [171, 0]
click at [1554, 18] on icon "button" at bounding box center [1549, 20] width 13 height 13
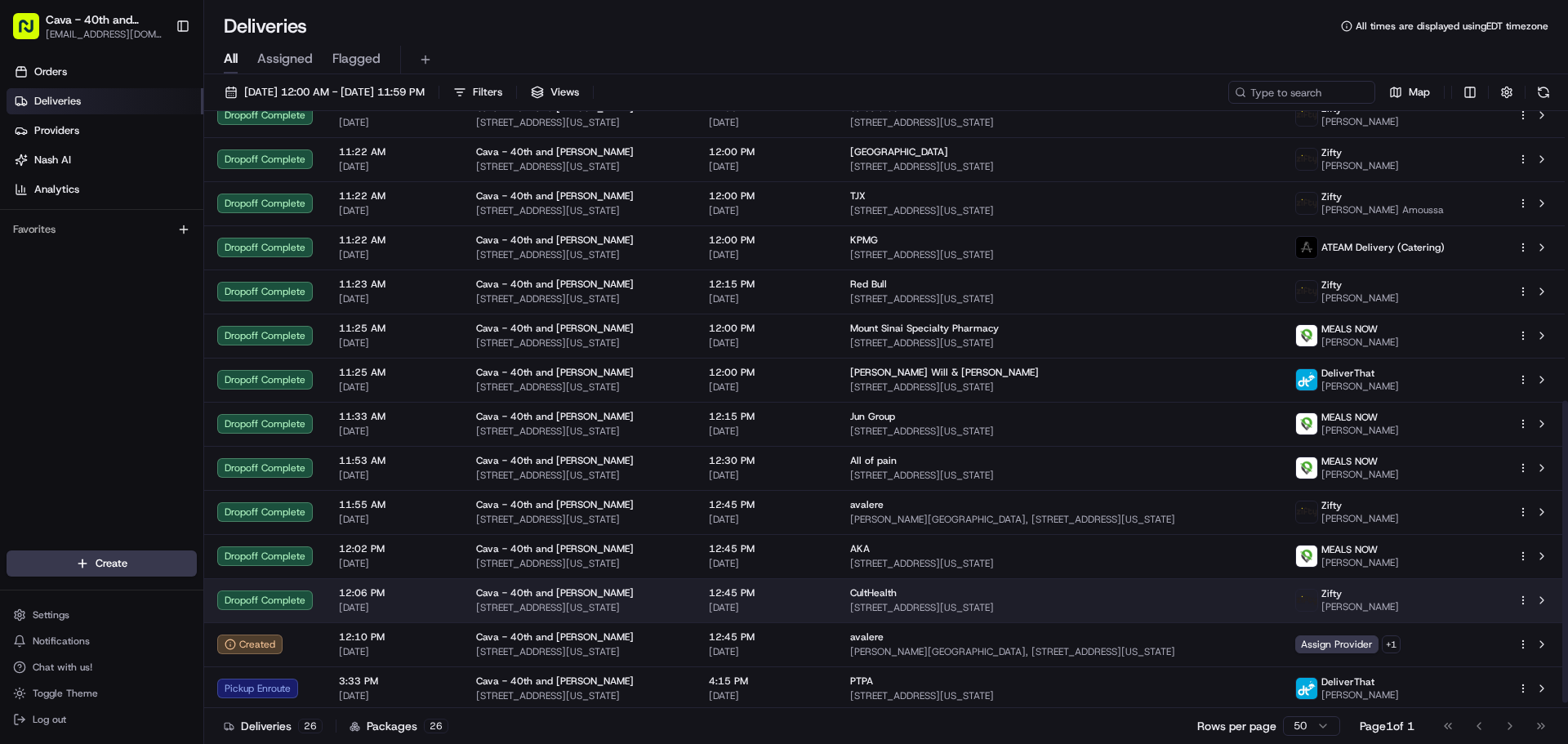
scroll to position [583, 0]
click at [1455, 592] on div "Zifty Eiden Serrano" at bounding box center [1393, 598] width 196 height 26
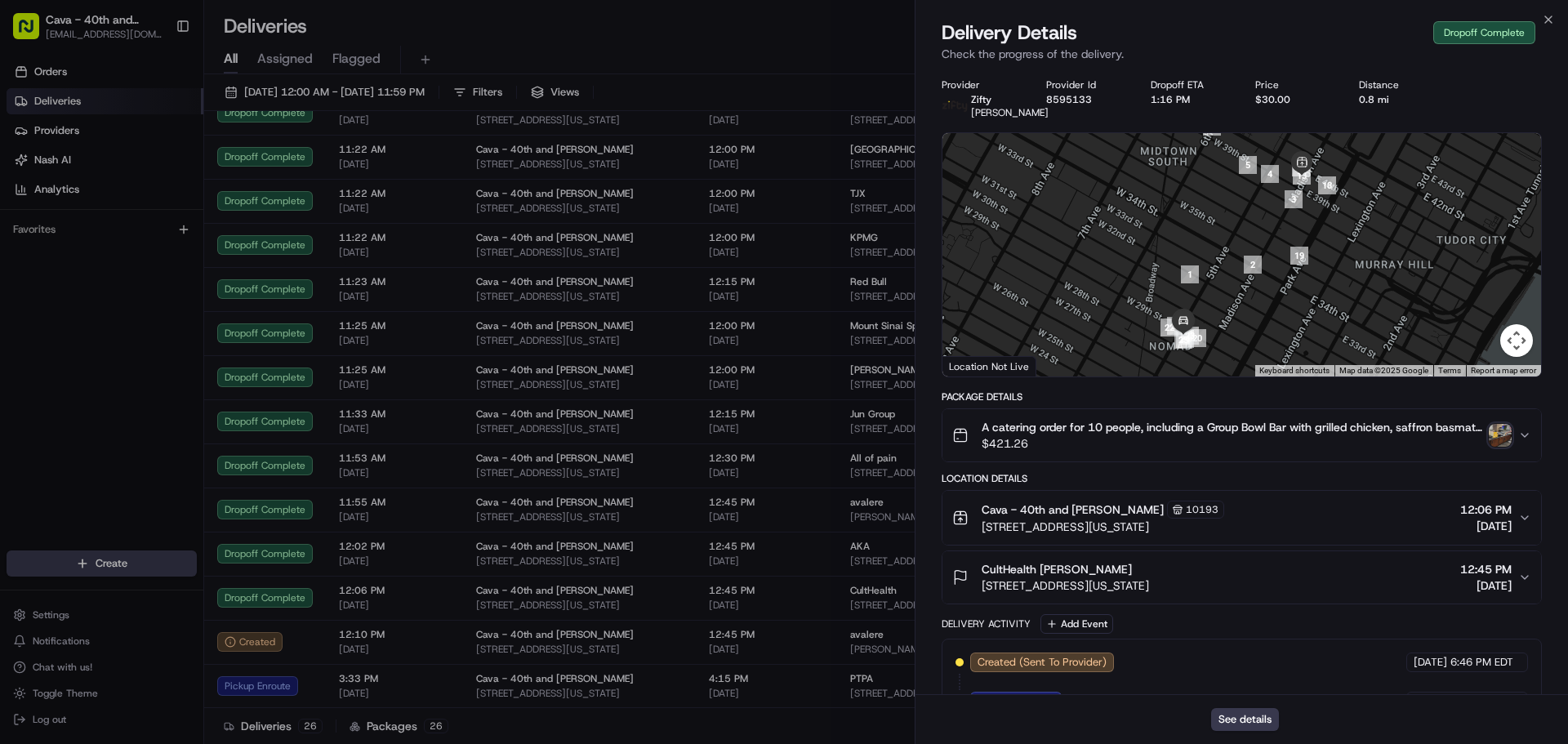
click at [1518, 442] on icon "button" at bounding box center [1525, 436] width 13 height 13
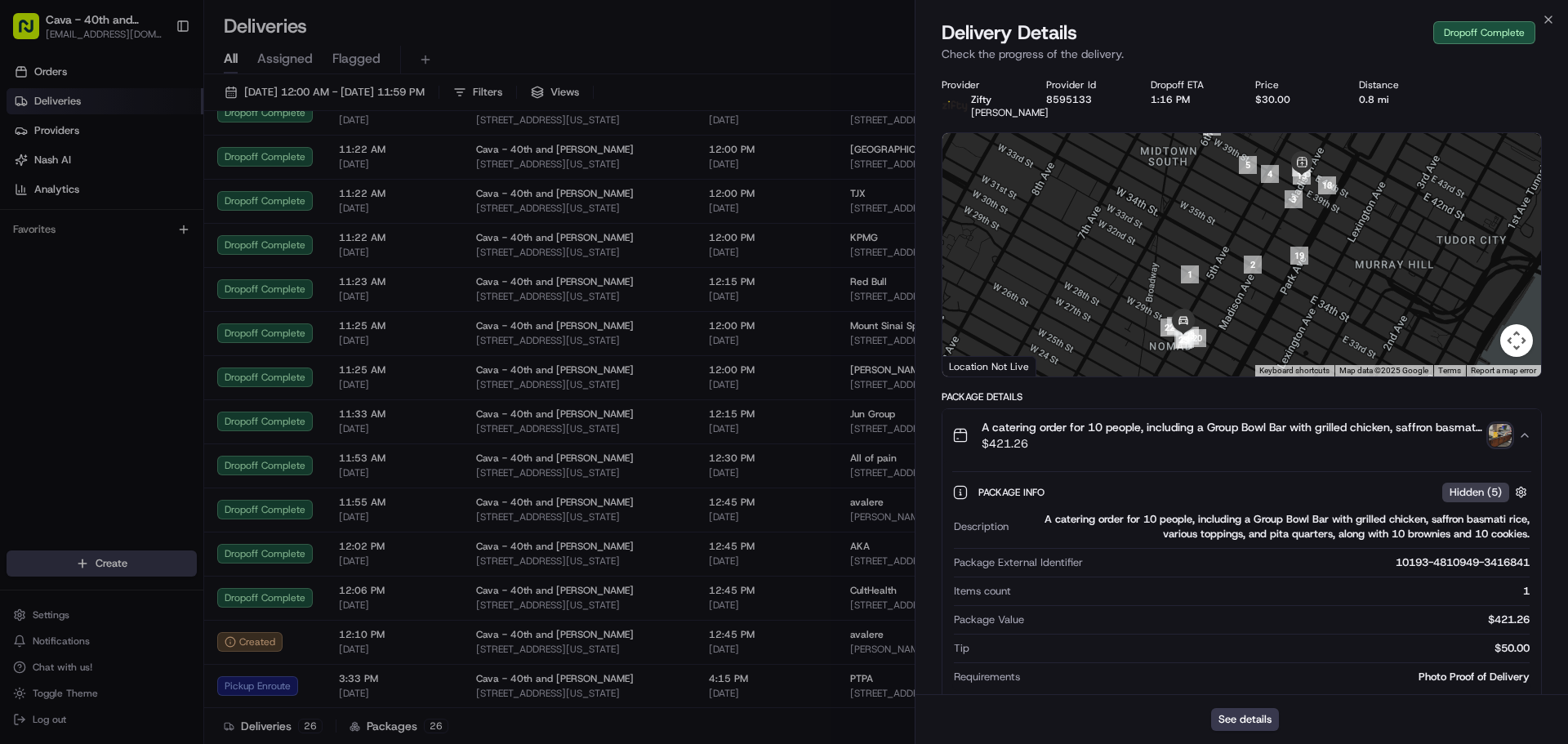
click at [1507, 447] on img "button" at bounding box center [1501, 436] width 23 height 23
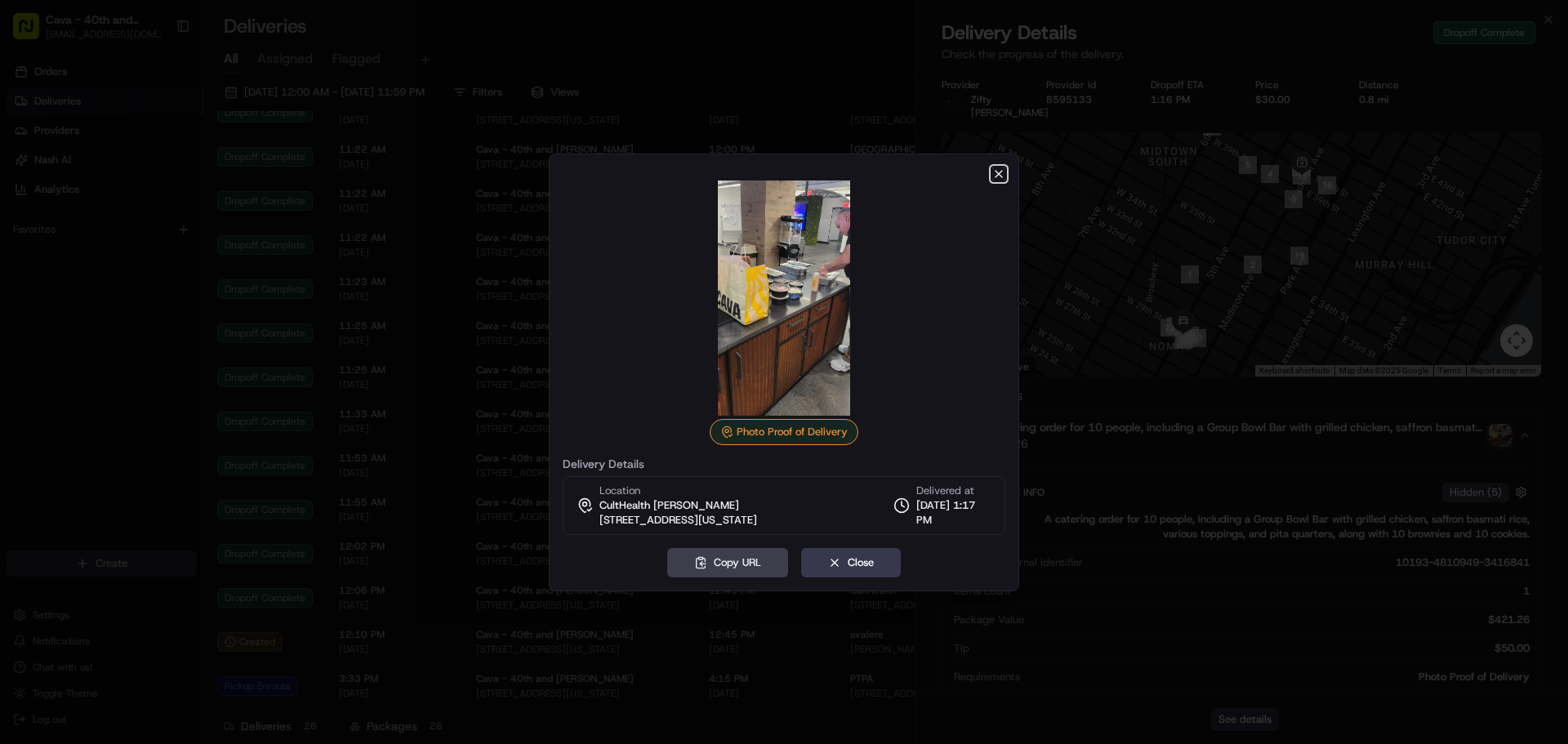
click at [996, 168] on icon "button" at bounding box center [999, 174] width 13 height 13
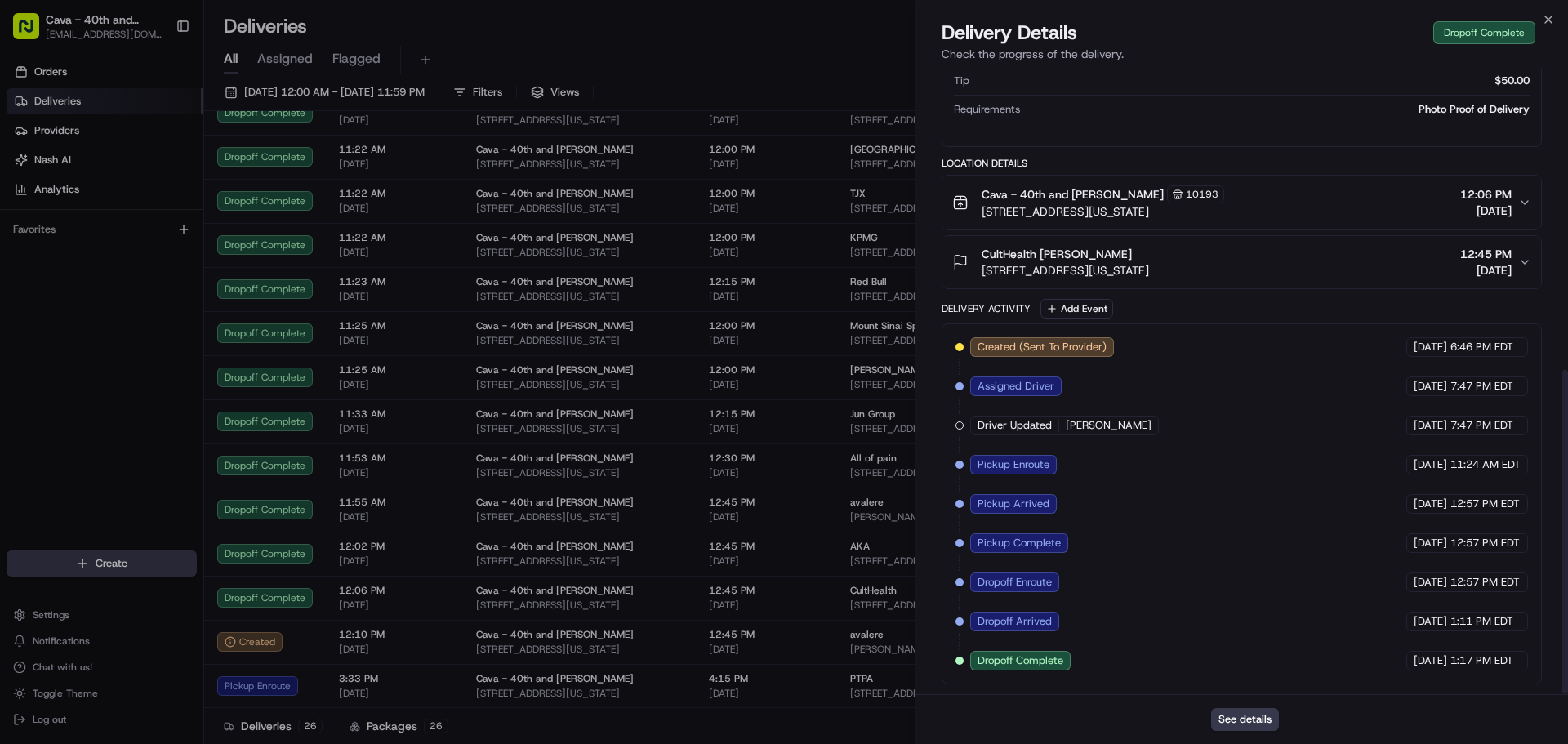
scroll to position [581, 0]
drag, startPoint x: 1060, startPoint y: 542, endPoint x: 1526, endPoint y: 552, distance: 466.1
click at [1526, 552] on div "Created (Sent To Provider) Zifty 08/20/2025 6:46 PM EDT Assigned Driver Zifty 0…" at bounding box center [1241, 504] width 572 height 333
click at [1081, 511] on div "Created (Sent To Provider) Zifty 08/20/2025 6:46 PM EDT Assigned Driver Zifty 0…" at bounding box center [1241, 504] width 572 height 333
drag, startPoint x: 1022, startPoint y: 500, endPoint x: 1283, endPoint y: 513, distance: 261.3
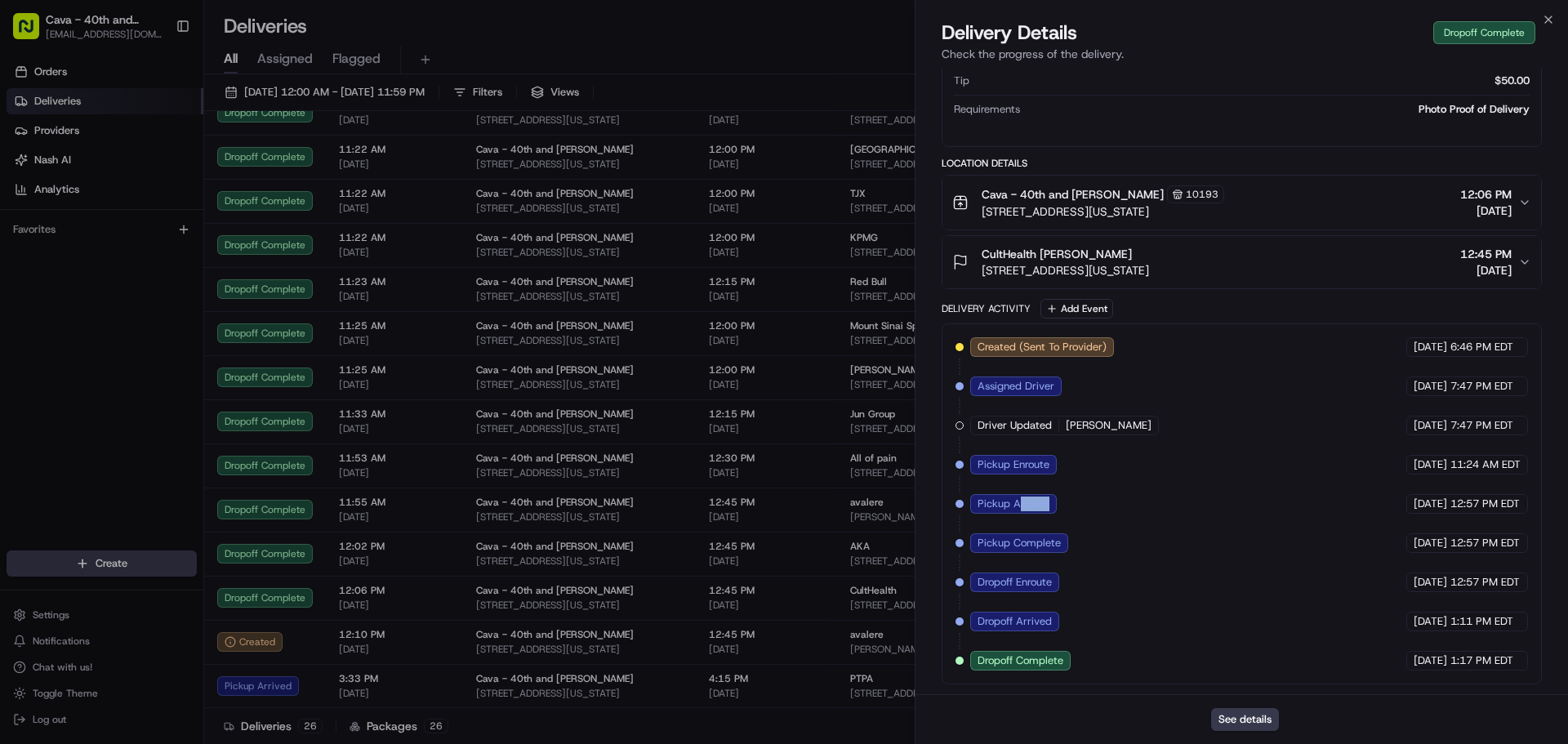
click at [1283, 513] on div "Created (Sent To Provider) Zifty 08/20/2025 6:46 PM EDT Assigned Driver Zifty 0…" at bounding box center [1241, 504] width 572 height 333
drag, startPoint x: 1440, startPoint y: 466, endPoint x: 1534, endPoint y: 458, distance: 94.3
click at [1534, 458] on div "Created (Sent To Provider) Zifty 08/20/2025 6:46 PM EDT Assigned Driver Zifty 0…" at bounding box center [1242, 503] width 600 height 361
drag, startPoint x: 1032, startPoint y: 509, endPoint x: 1559, endPoint y: 532, distance: 527.5
click at [1559, 532] on div "Provider Zifty Eiden Serrano Provider Id 8595133 Dropoff ETA 1:16 PM Price $30.…" at bounding box center [1242, 97] width 652 height 1193
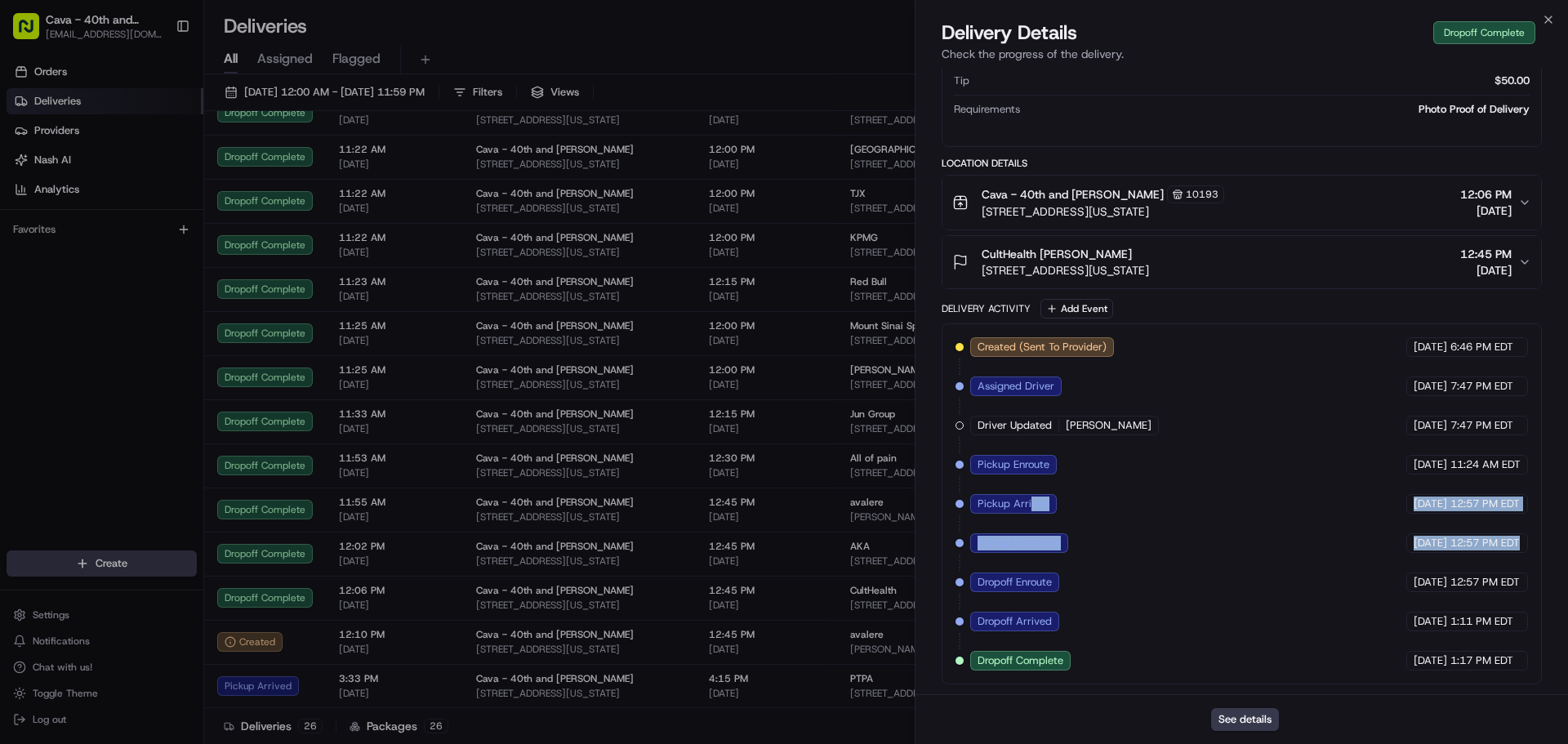
click at [1346, 527] on div "Created (Sent To Provider) Zifty 08/20/2025 6:46 PM EDT Assigned Driver Zifty 0…" at bounding box center [1241, 504] width 572 height 333
drag, startPoint x: 1109, startPoint y: 498, endPoint x: 1531, endPoint y: 498, distance: 422.0
click at [1531, 498] on div "Created (Sent To Provider) Zifty 08/20/2025 6:46 PM EDT Assigned Driver Zifty 0…" at bounding box center [1242, 503] width 600 height 361
click at [1044, 508] on span "Pickup Arrived" at bounding box center [1013, 503] width 72 height 14
click at [1474, 262] on span "[DATE]" at bounding box center [1485, 269] width 51 height 16
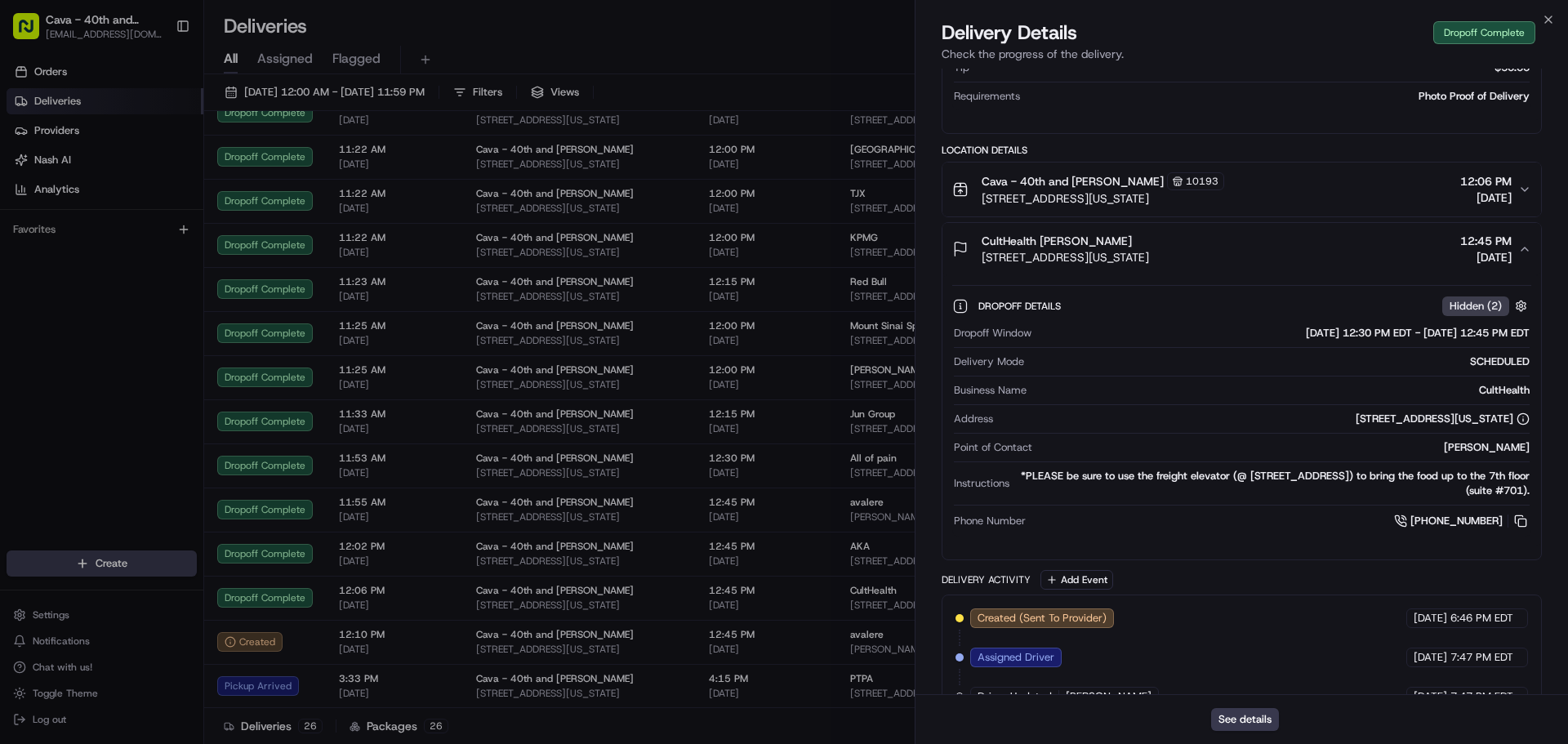
click at [1474, 262] on span "[DATE]" at bounding box center [1485, 257] width 51 height 16
